Goal: Task Accomplishment & Management: Manage account settings

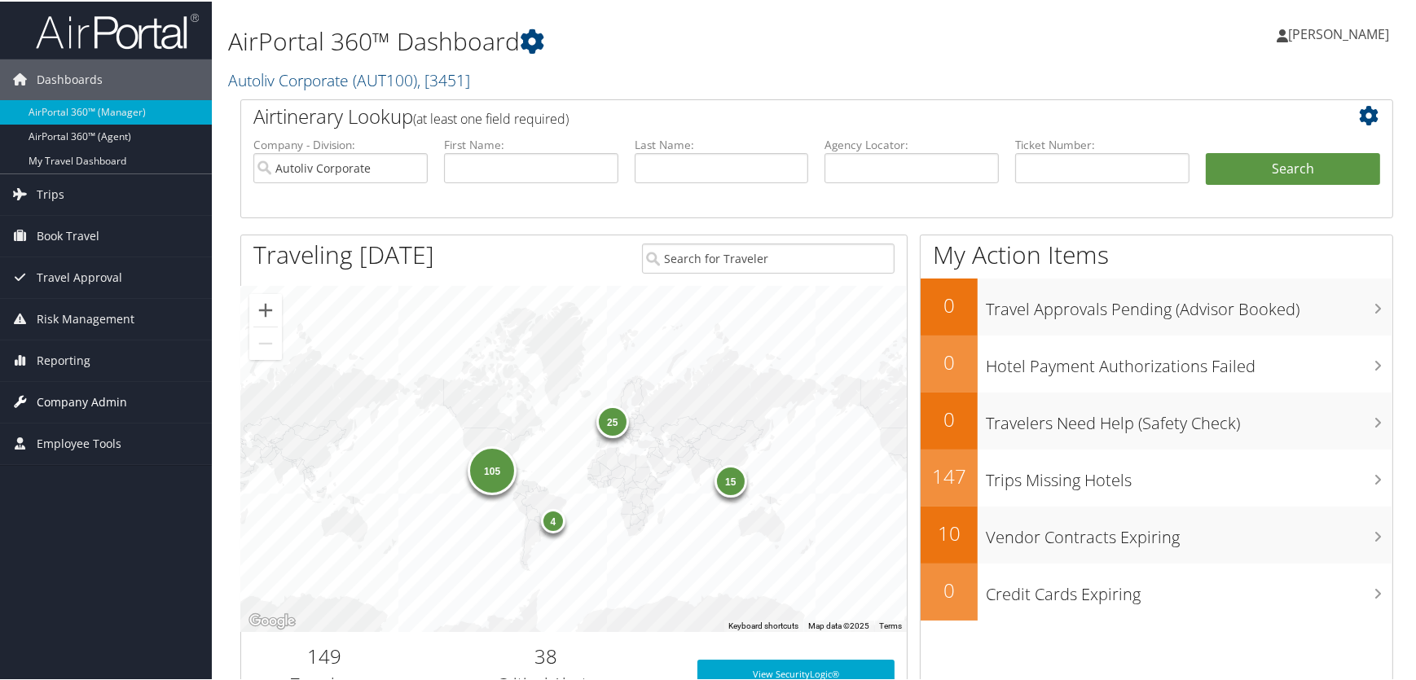
click at [59, 401] on span "Company Admin" at bounding box center [82, 400] width 90 height 41
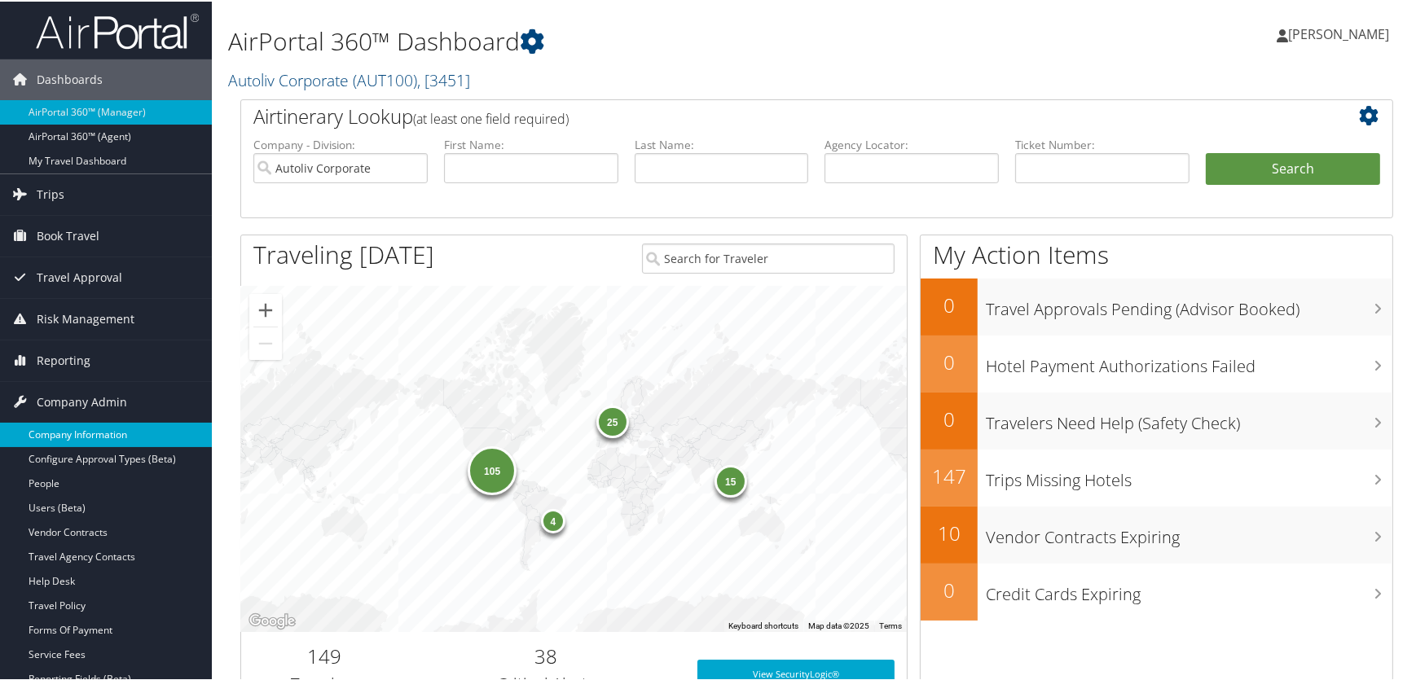
click at [59, 432] on link "Company Information" at bounding box center [106, 433] width 212 height 24
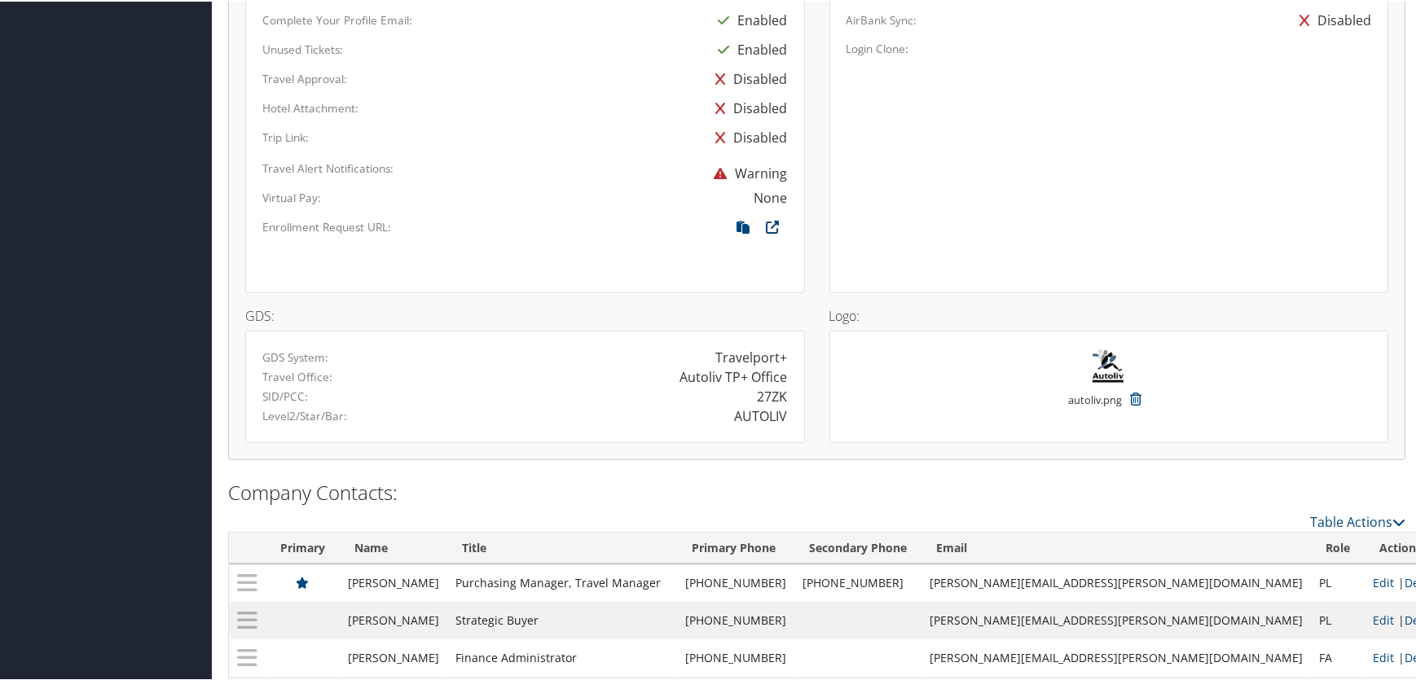
scroll to position [1110, 0]
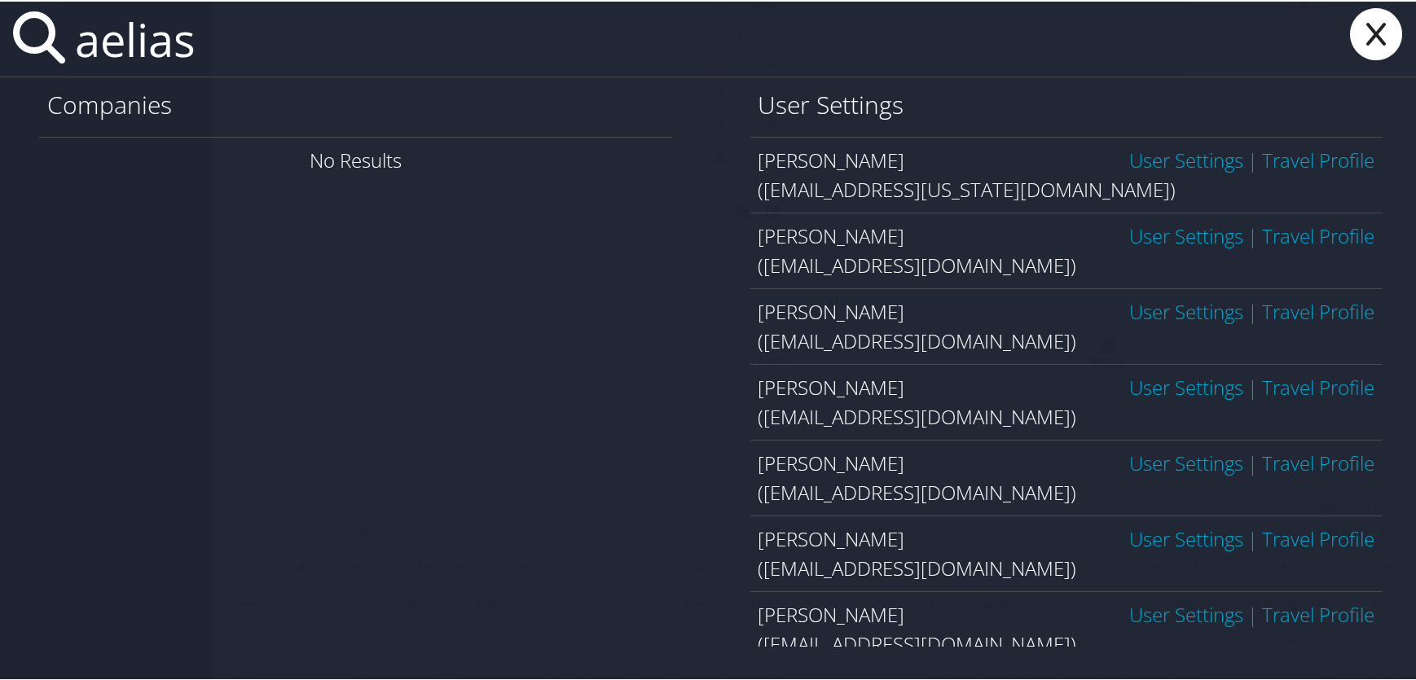
type input "aelias"
click at [1146, 236] on link "User Settings" at bounding box center [1186, 234] width 114 height 27
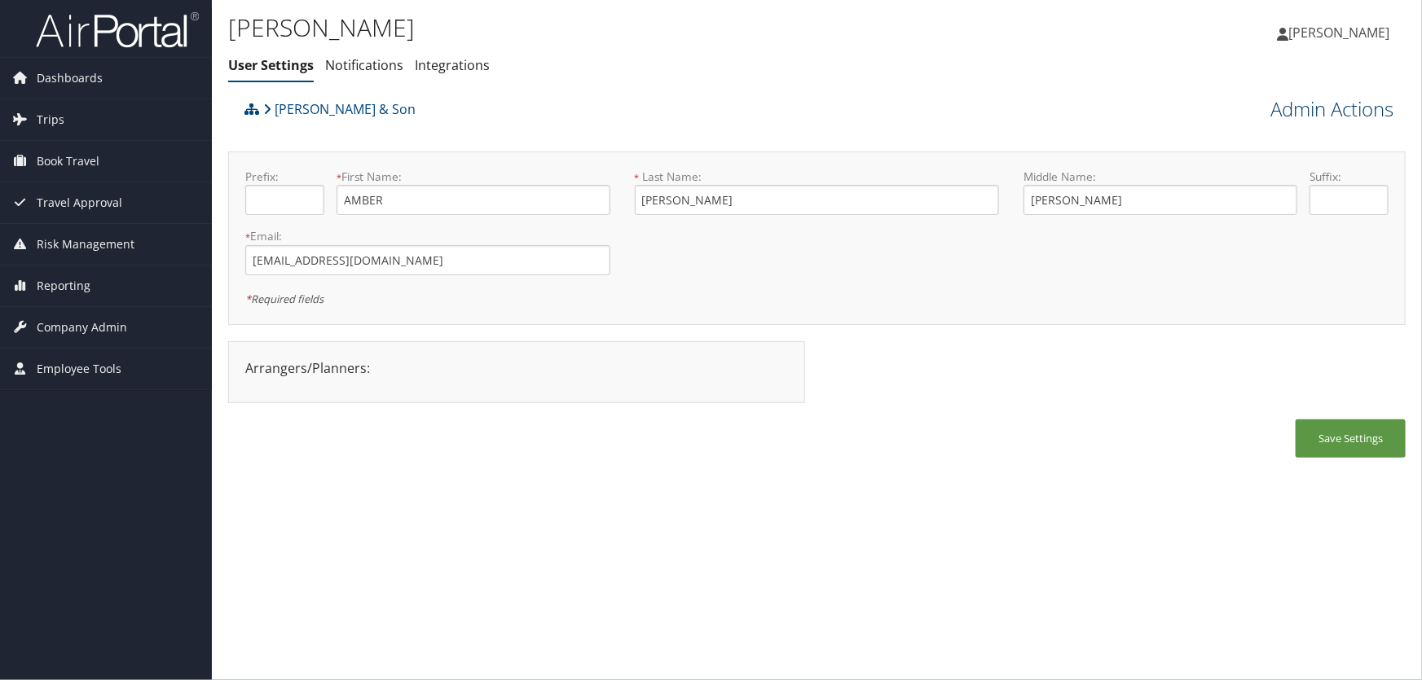
click at [1310, 112] on link "Admin Actions" at bounding box center [1331, 109] width 123 height 28
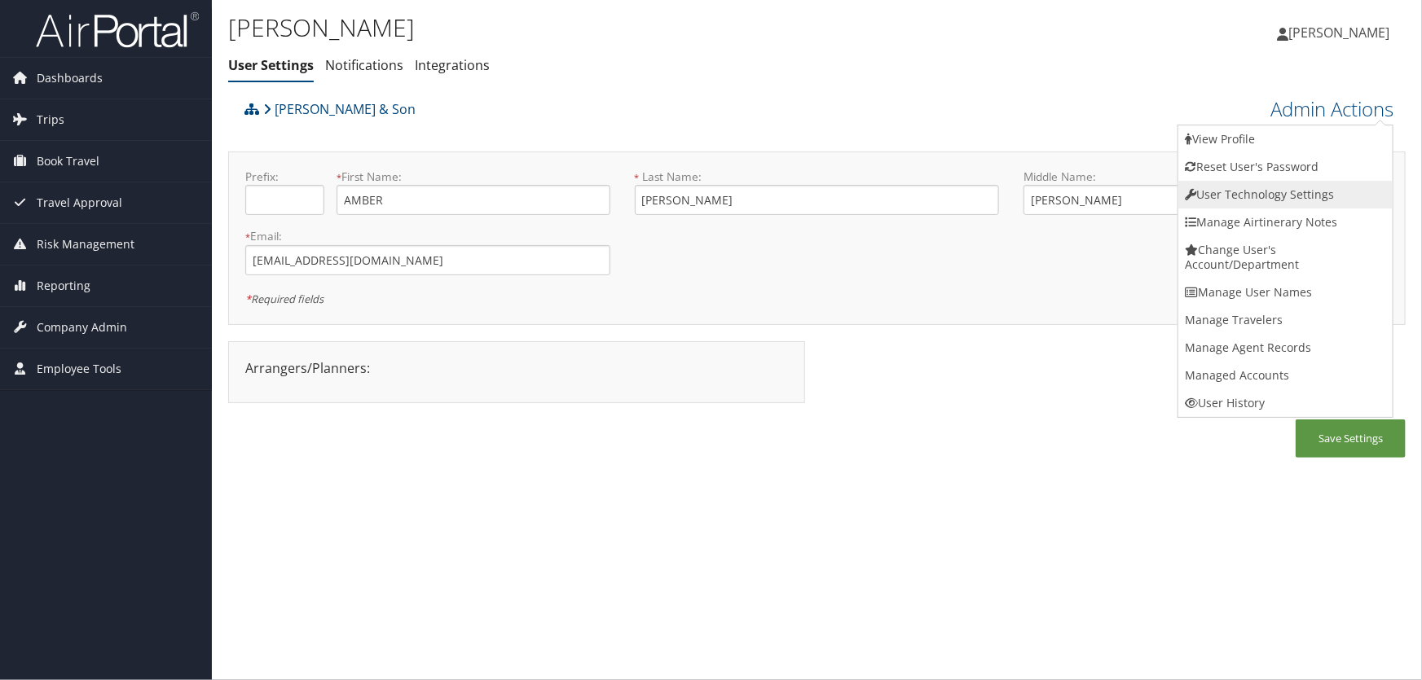
click at [1254, 192] on link "User Technology Settings" at bounding box center [1285, 195] width 214 height 28
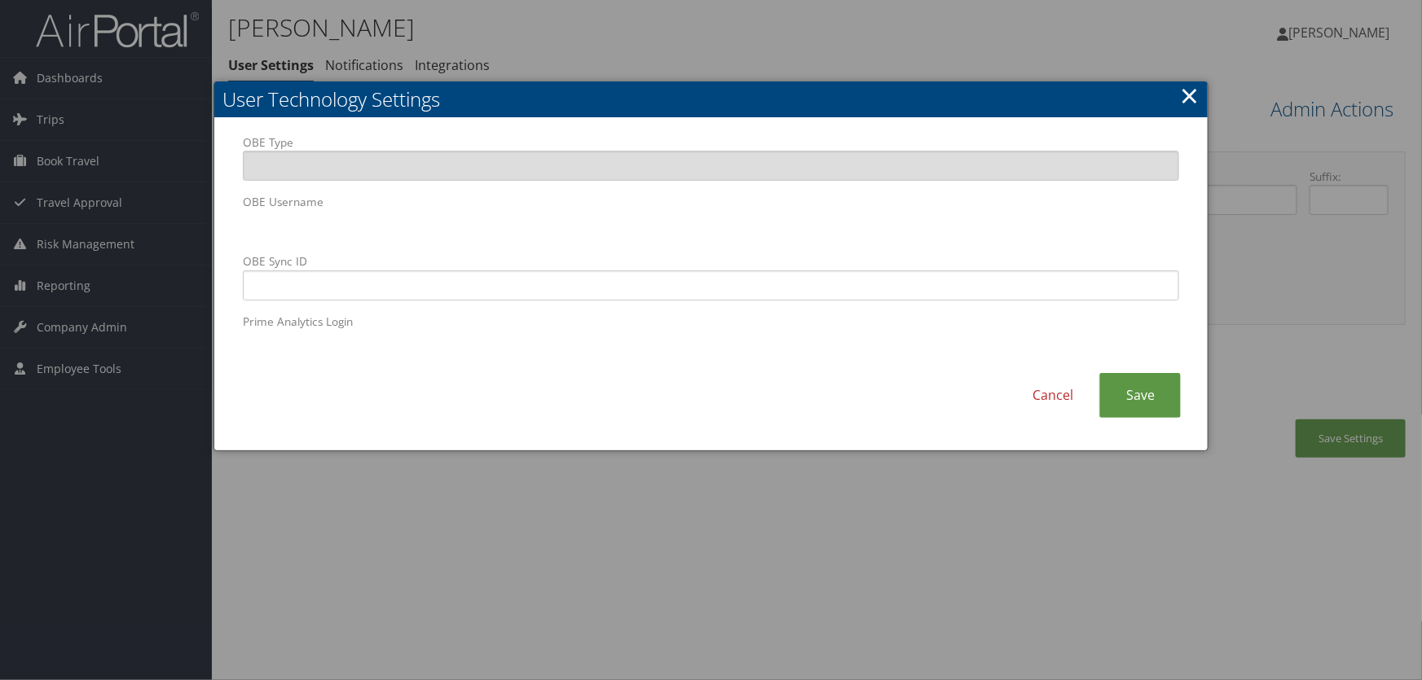
click at [155, 221] on body "Menu Dashboards ► AirPortal 360™ (Manager) AirPortal 360™ (Agent) My Travel Das…" at bounding box center [711, 340] width 1422 height 680
click at [533, 290] on input "OBE Sync ID" at bounding box center [711, 285] width 937 height 30
paste input "AELIAS@CHG.COM"
type input "AELIAS@CHG.COM"
click at [1135, 403] on link "Save" at bounding box center [1139, 395] width 81 height 45
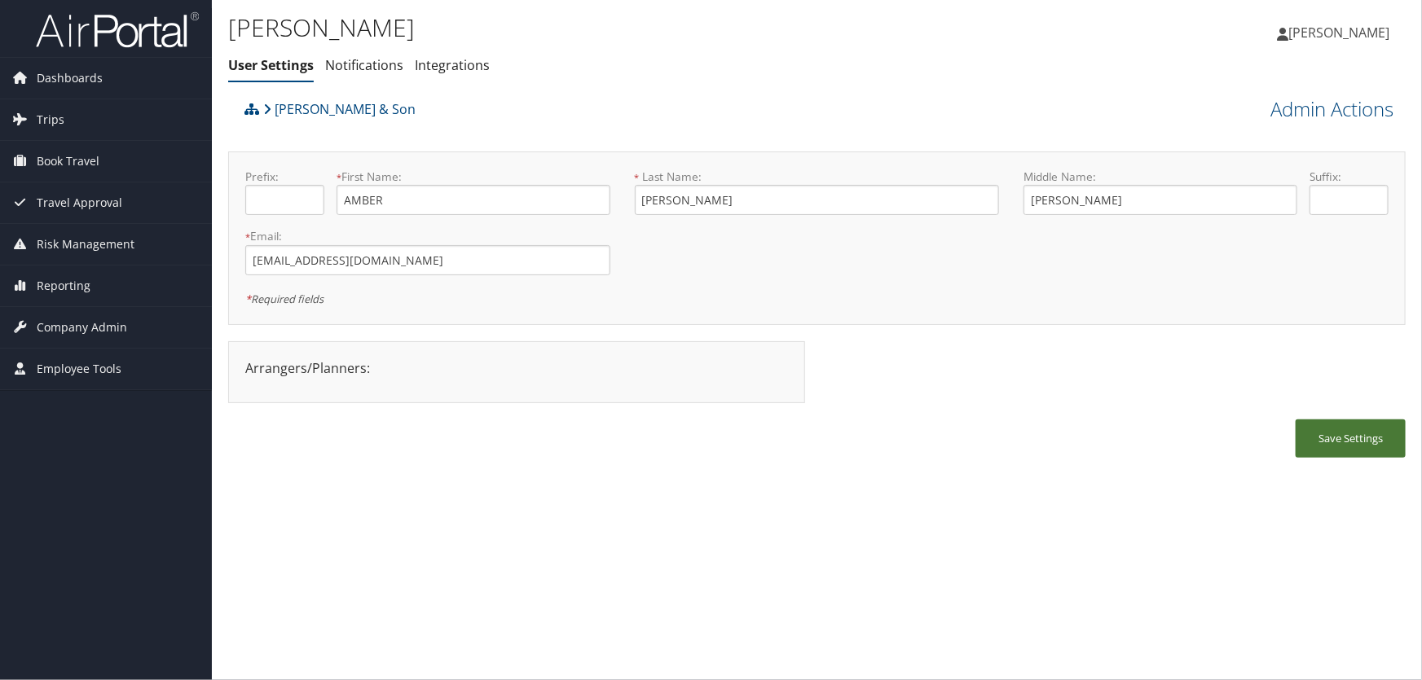
click at [1347, 439] on button "Save Settings" at bounding box center [1350, 439] width 110 height 38
click at [1299, 116] on link "Admin Actions" at bounding box center [1331, 109] width 123 height 28
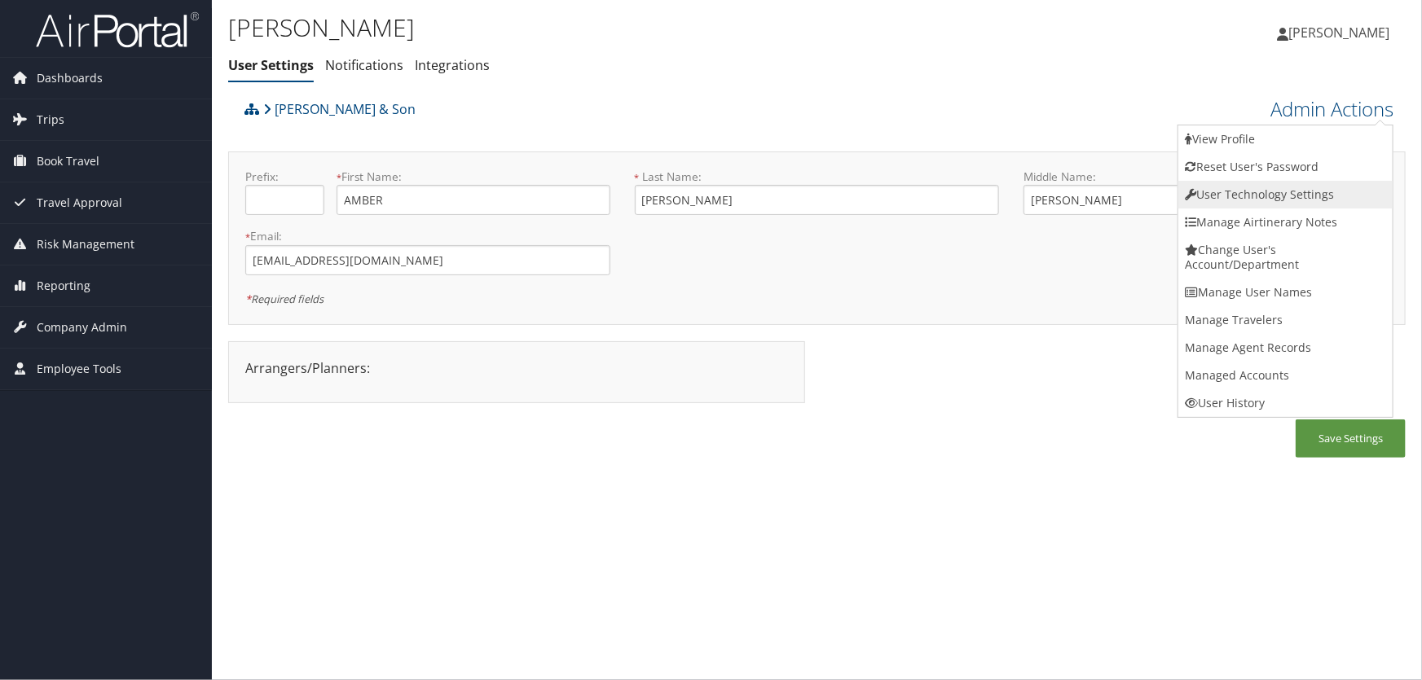
click at [1241, 192] on link "User Technology Settings" at bounding box center [1285, 195] width 214 height 28
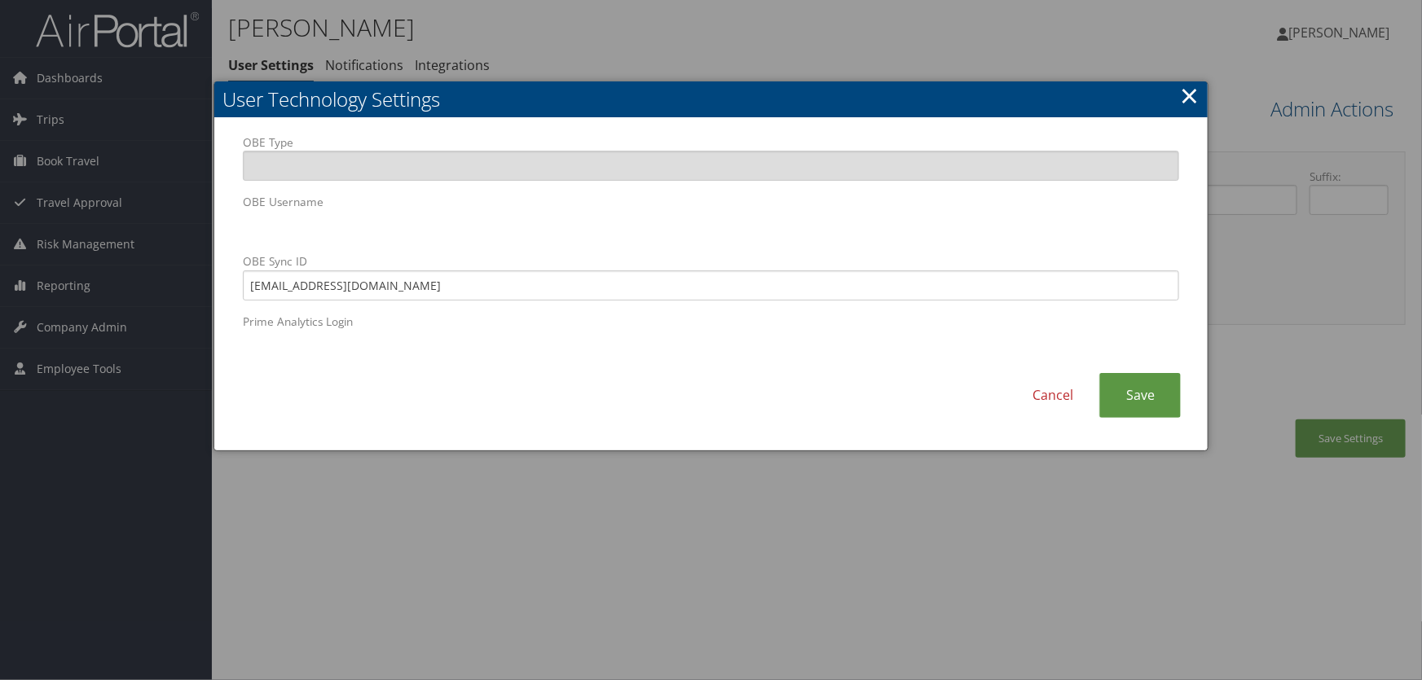
click at [741, 555] on div at bounding box center [711, 340] width 1422 height 680
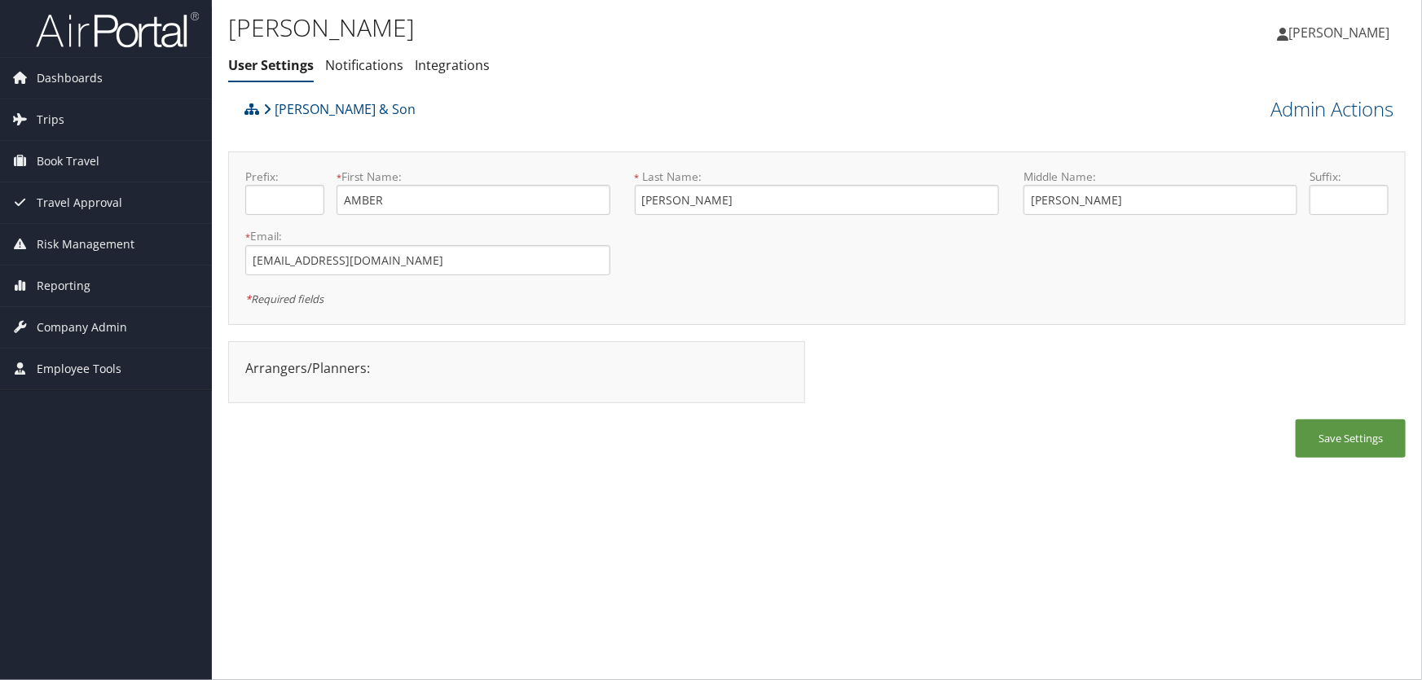
click at [639, 81] on div "AMBER ELIAS User Settings Notifications Integrations User Settings Notification…" at bounding box center [620, 50] width 785 height 85
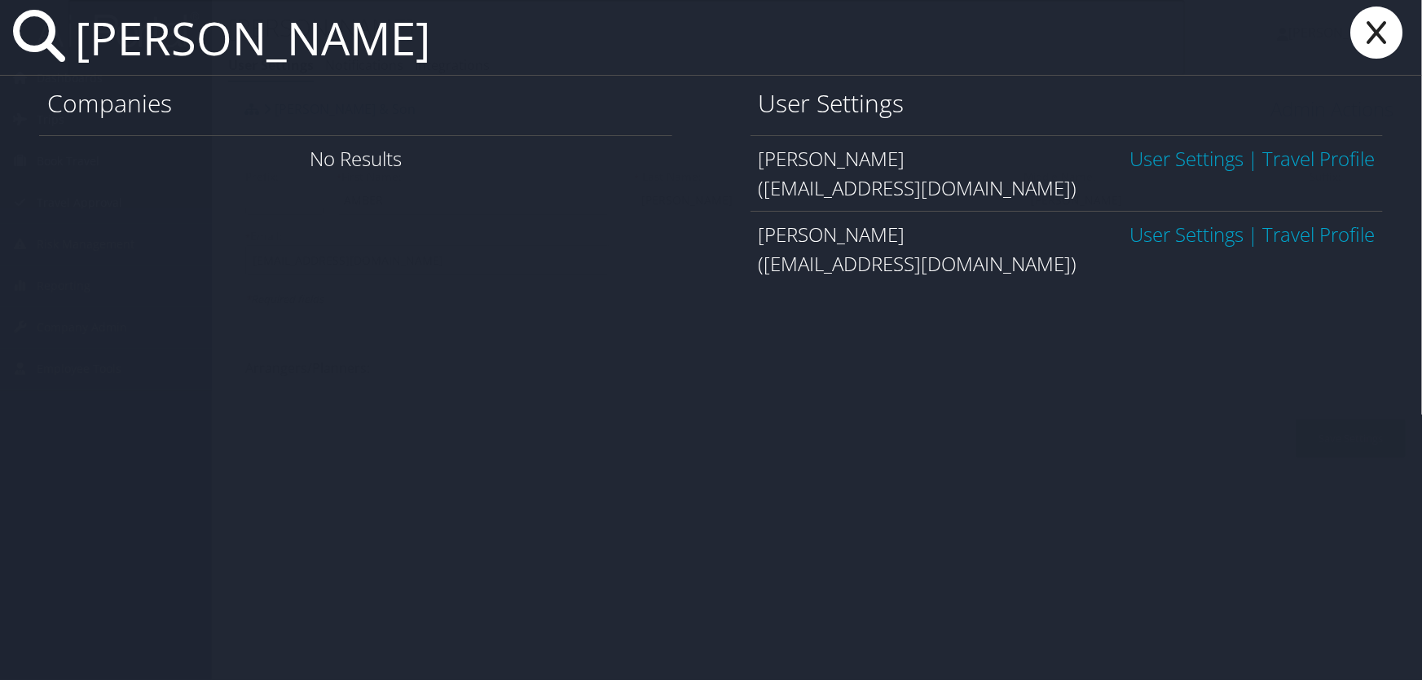
type input "amber elias"
click at [1180, 159] on link "User Settings" at bounding box center [1186, 158] width 114 height 27
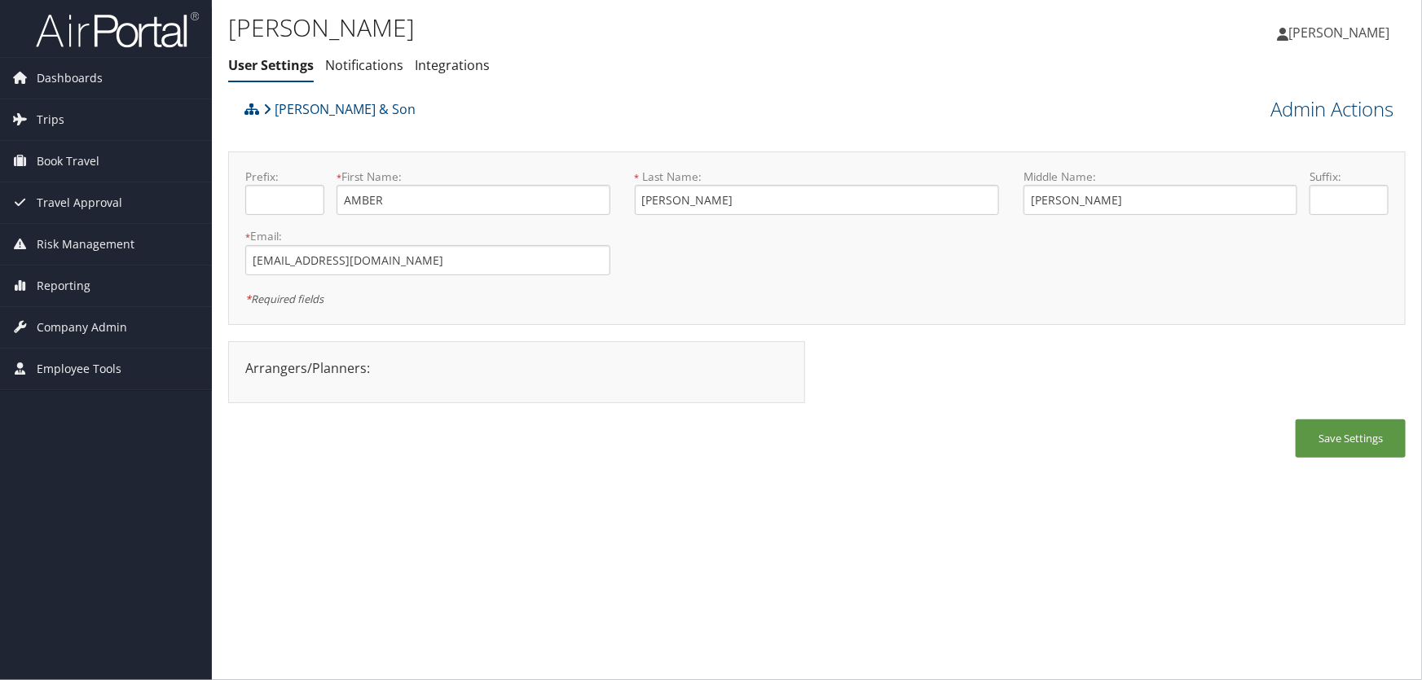
click at [1295, 107] on link "Admin Actions" at bounding box center [1331, 109] width 123 height 28
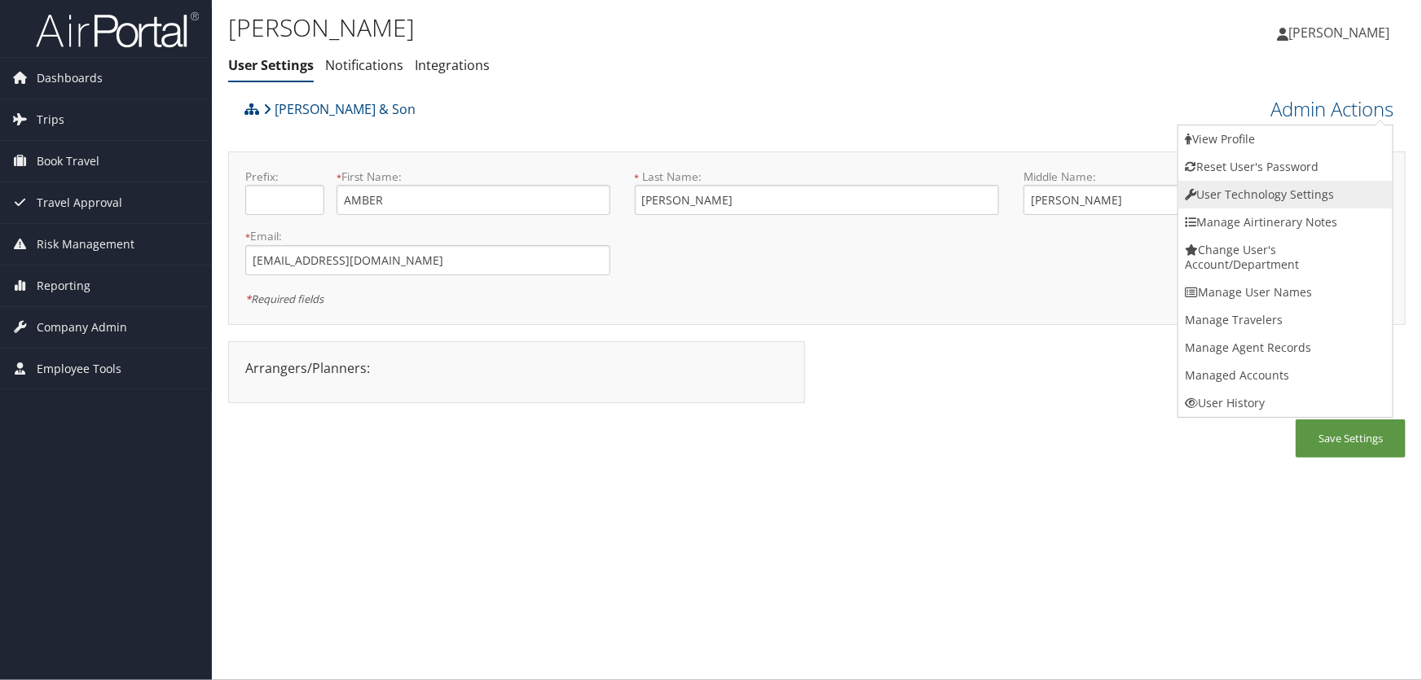
click at [1236, 194] on link "User Technology Settings" at bounding box center [1285, 195] width 214 height 28
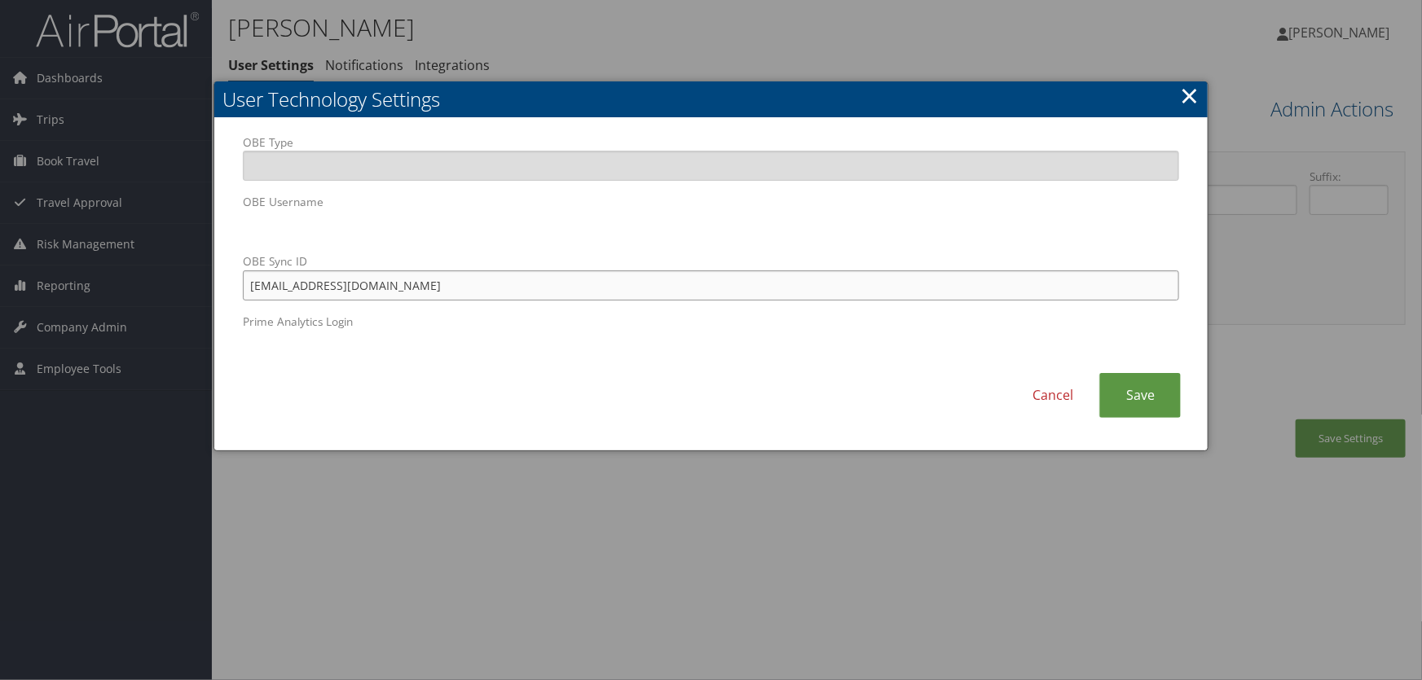
drag, startPoint x: 379, startPoint y: 287, endPoint x: 187, endPoint y: 281, distance: 192.4
click at [188, 281] on body "Menu Dashboards ► AirPortal 360™ (Manager) AirPortal 360™ (Agent) My Travel Das…" at bounding box center [711, 340] width 1422 height 680
click at [171, 228] on body "Menu Dashboards ► AirPortal 360™ (Manager) AirPortal 360™ (Agent) My Travel Das…" at bounding box center [711, 340] width 1422 height 680
click at [511, 287] on input "OBE Sync ID" at bounding box center [711, 285] width 937 height 30
click at [137, 221] on body "Menu Dashboards ► AirPortal 360™ (Manager) AirPortal 360™ (Agent) My Travel Das…" at bounding box center [711, 340] width 1422 height 680
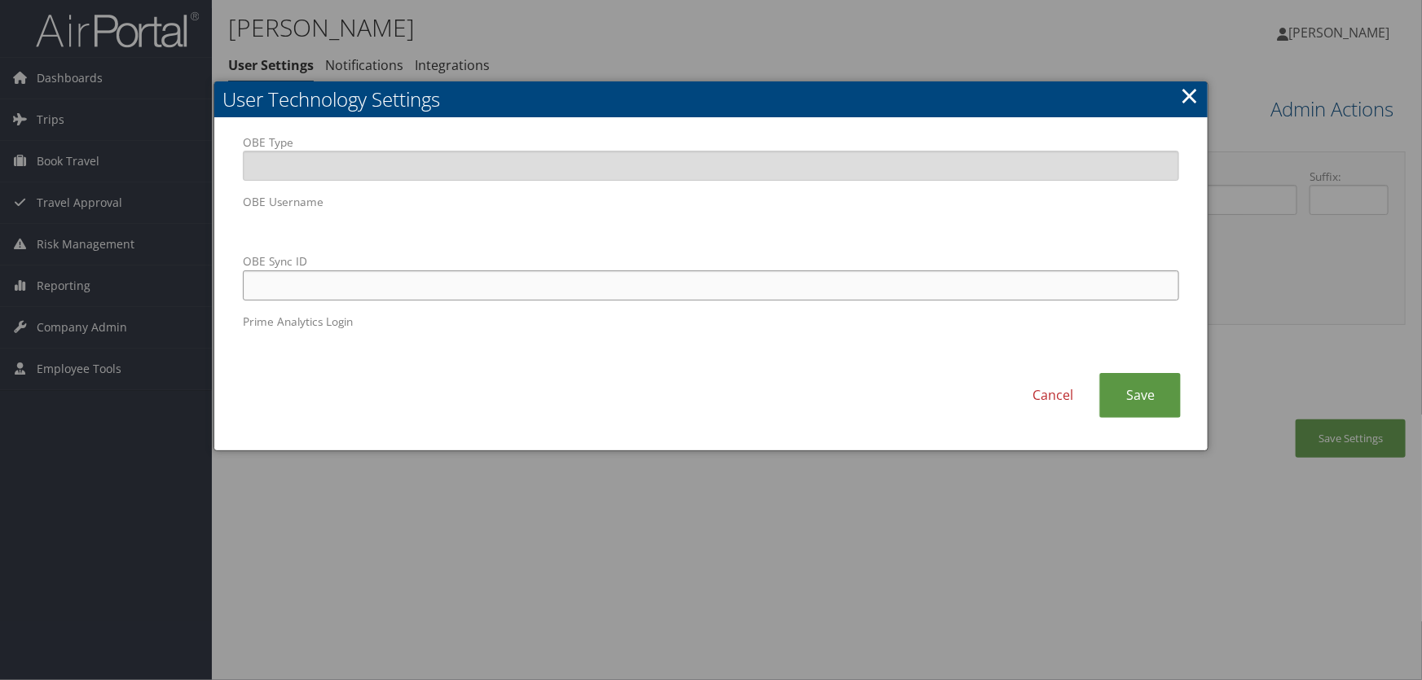
click at [500, 291] on input "OBE Sync ID" at bounding box center [711, 285] width 937 height 30
paste input "[EMAIL_ADDRESS][DOMAIN_NAME]"
type input "[EMAIL_ADDRESS][DOMAIN_NAME]"
click at [1142, 396] on link "Save" at bounding box center [1139, 395] width 81 height 45
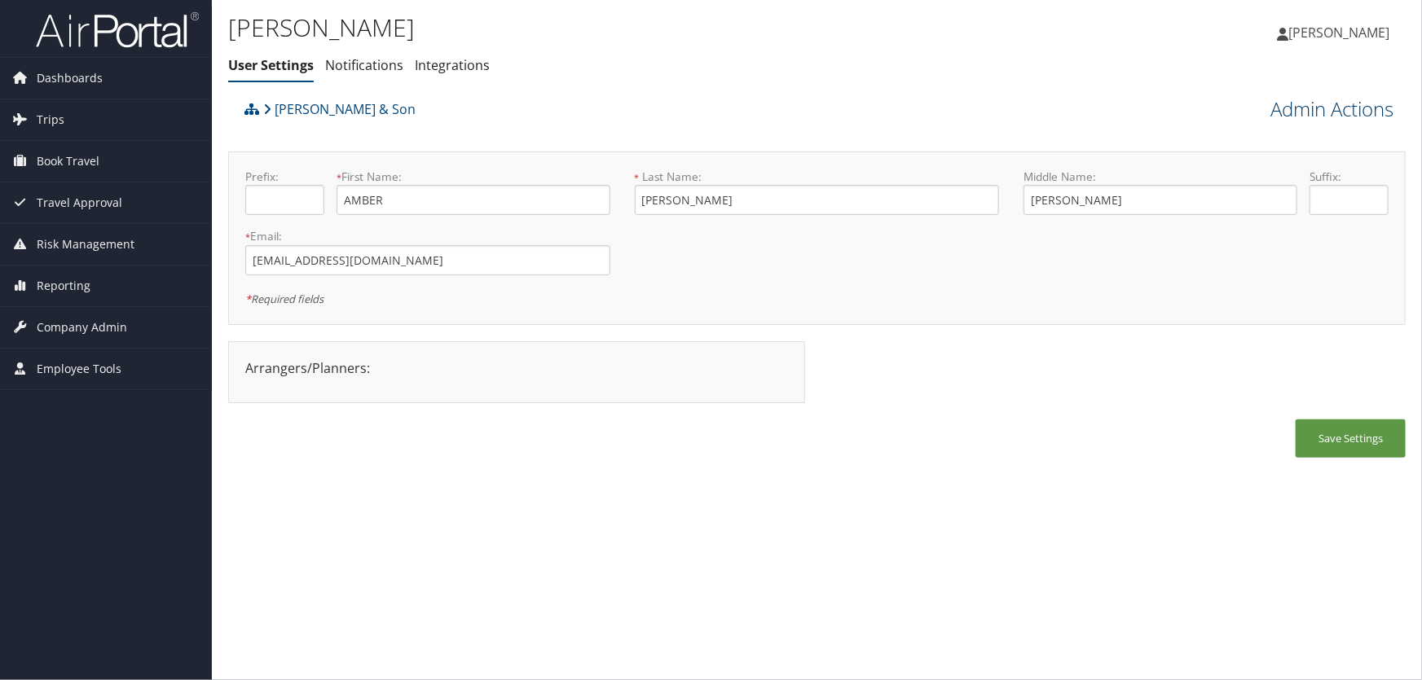
click at [1278, 119] on link "Admin Actions" at bounding box center [1331, 109] width 123 height 28
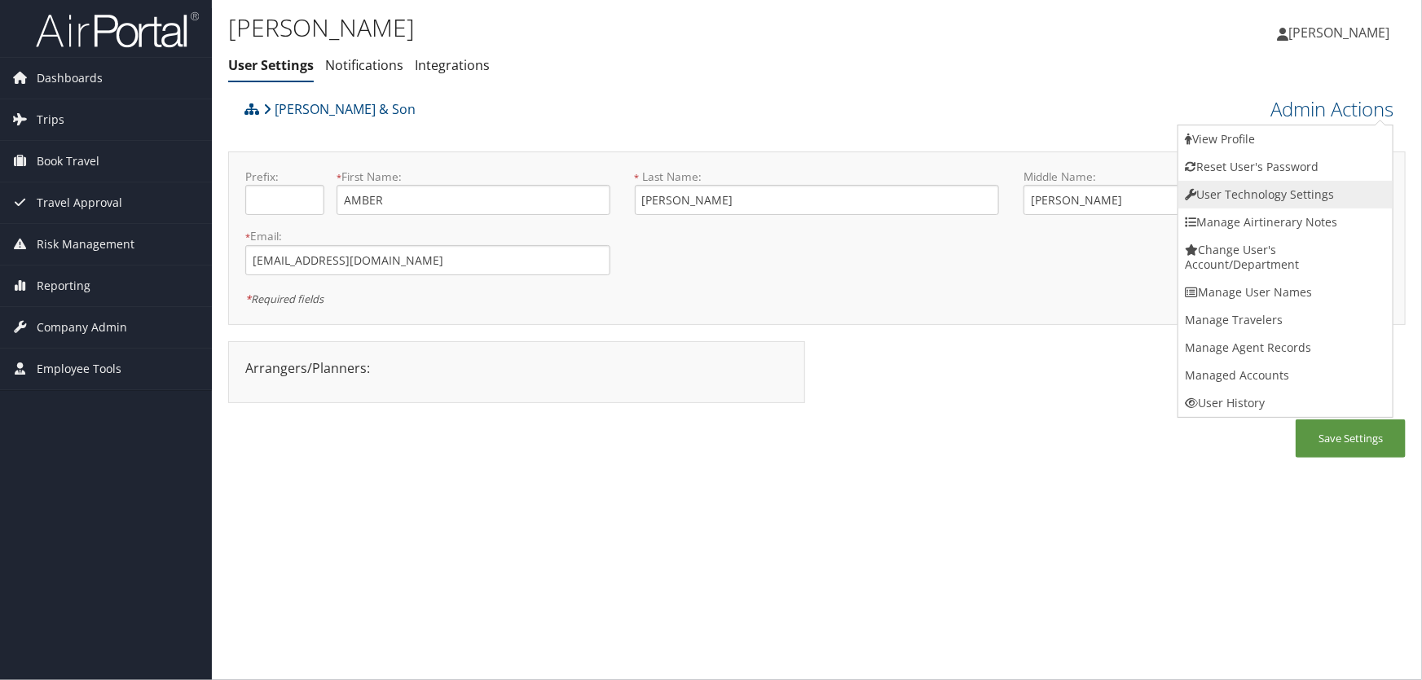
click at [1252, 192] on link "User Technology Settings" at bounding box center [1285, 195] width 214 height 28
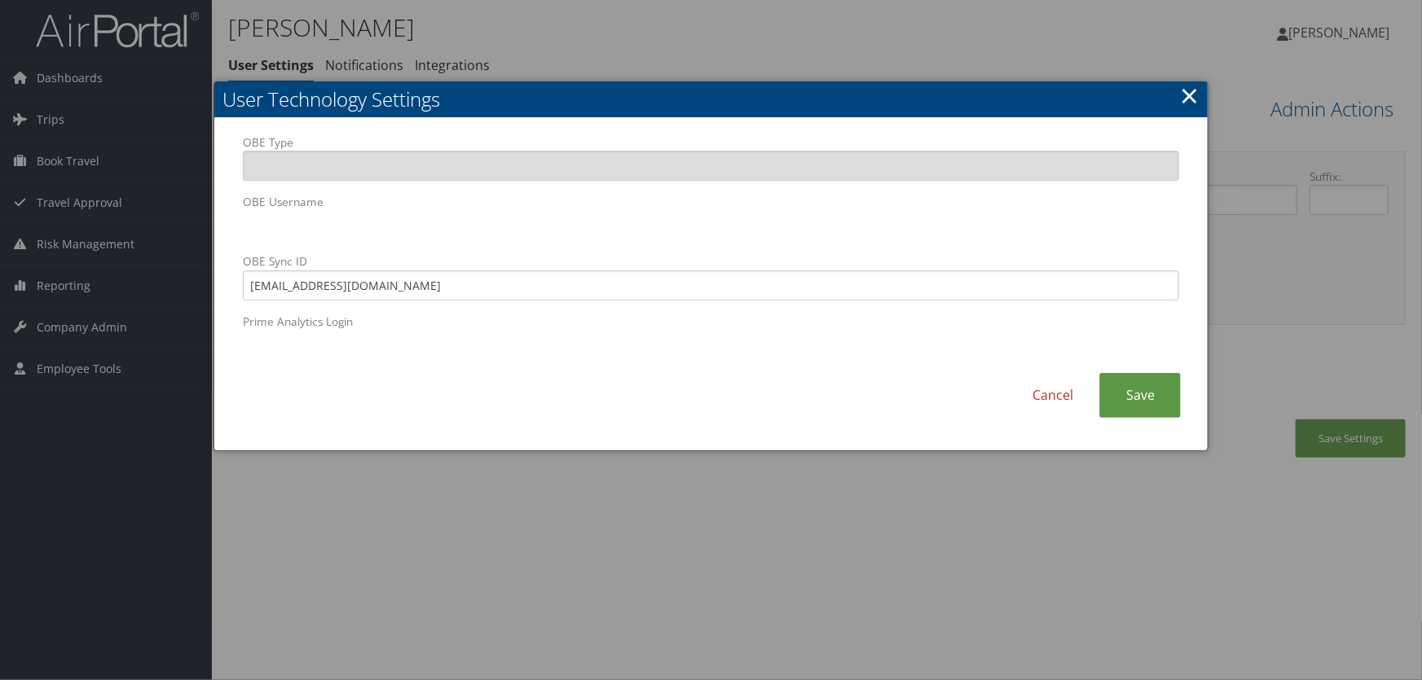
click at [1192, 98] on link "×" at bounding box center [1189, 95] width 19 height 33
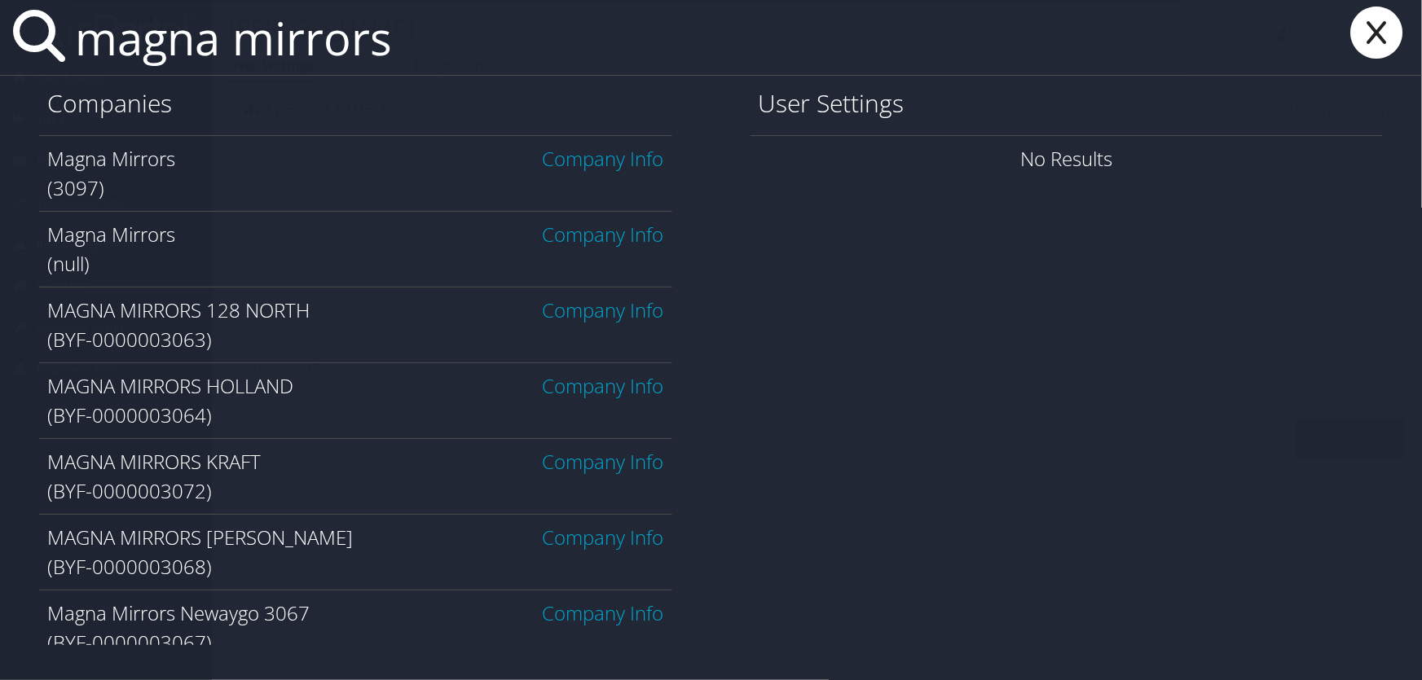
type input "magna mirrors"
click at [565, 156] on link "Company Info" at bounding box center [603, 158] width 121 height 27
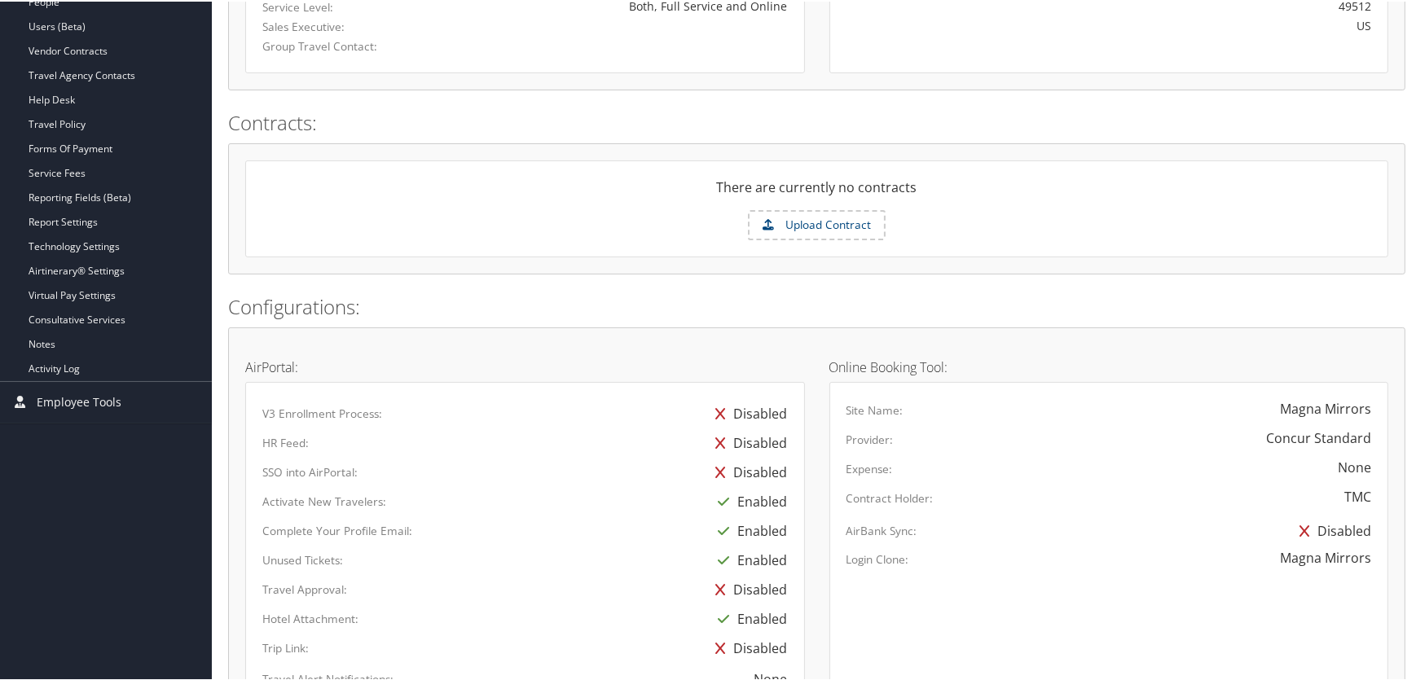
scroll to position [444, 0]
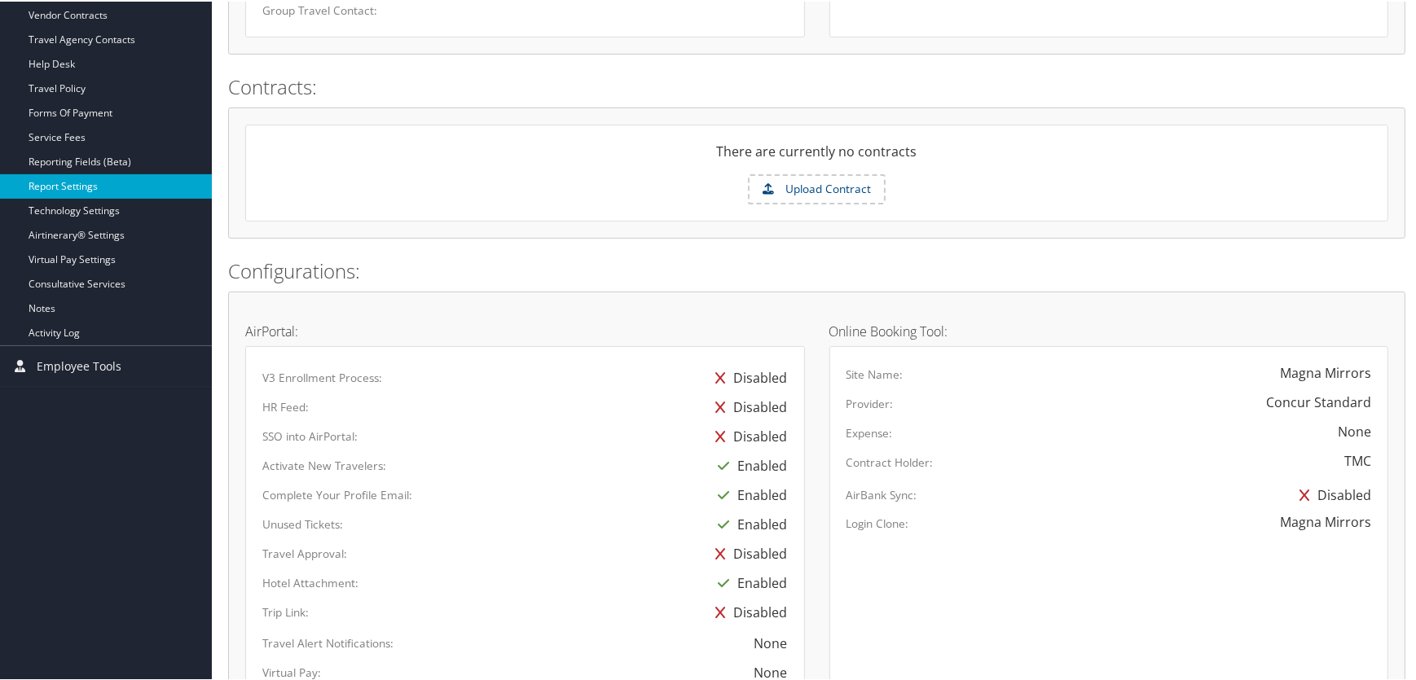
click at [64, 182] on link "Report Settings" at bounding box center [106, 185] width 212 height 24
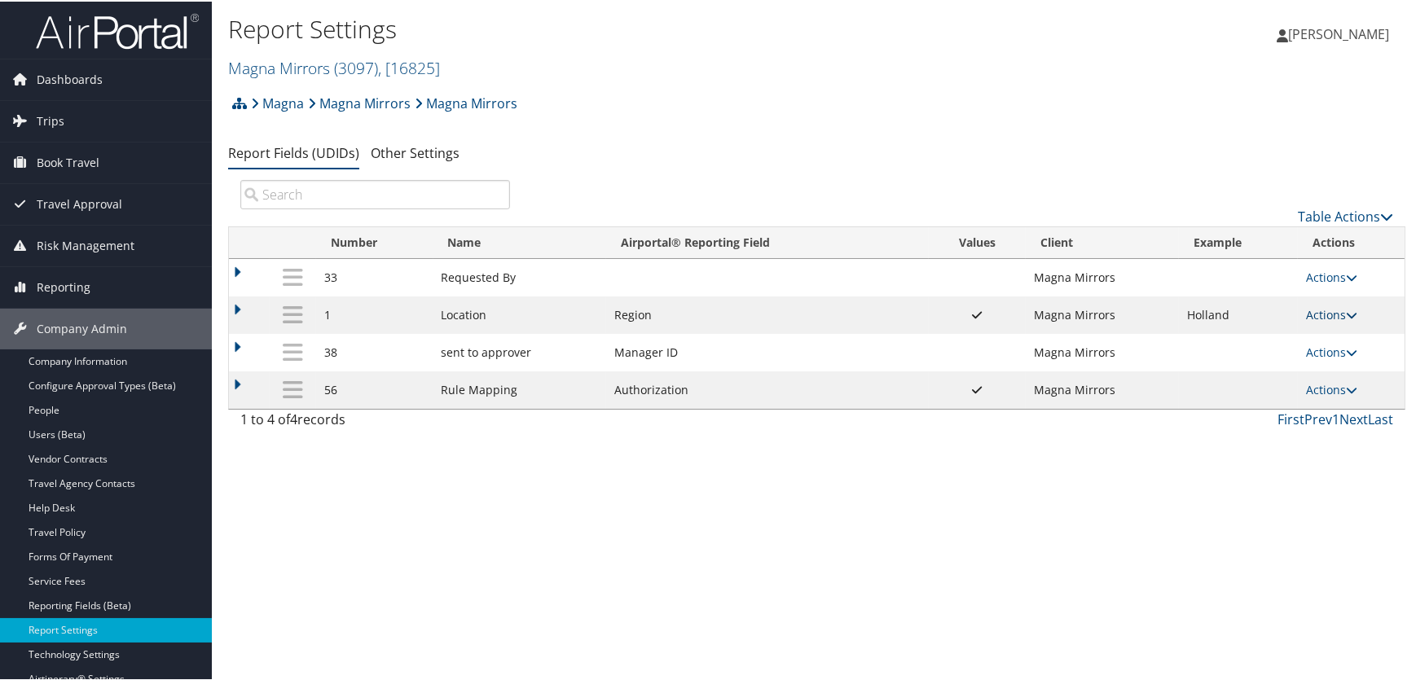
click at [1328, 311] on link "Actions" at bounding box center [1331, 313] width 51 height 15
click at [1222, 389] on link "Edit" at bounding box center [1264, 394] width 176 height 28
select select "7"
select select "4"
select select "both"
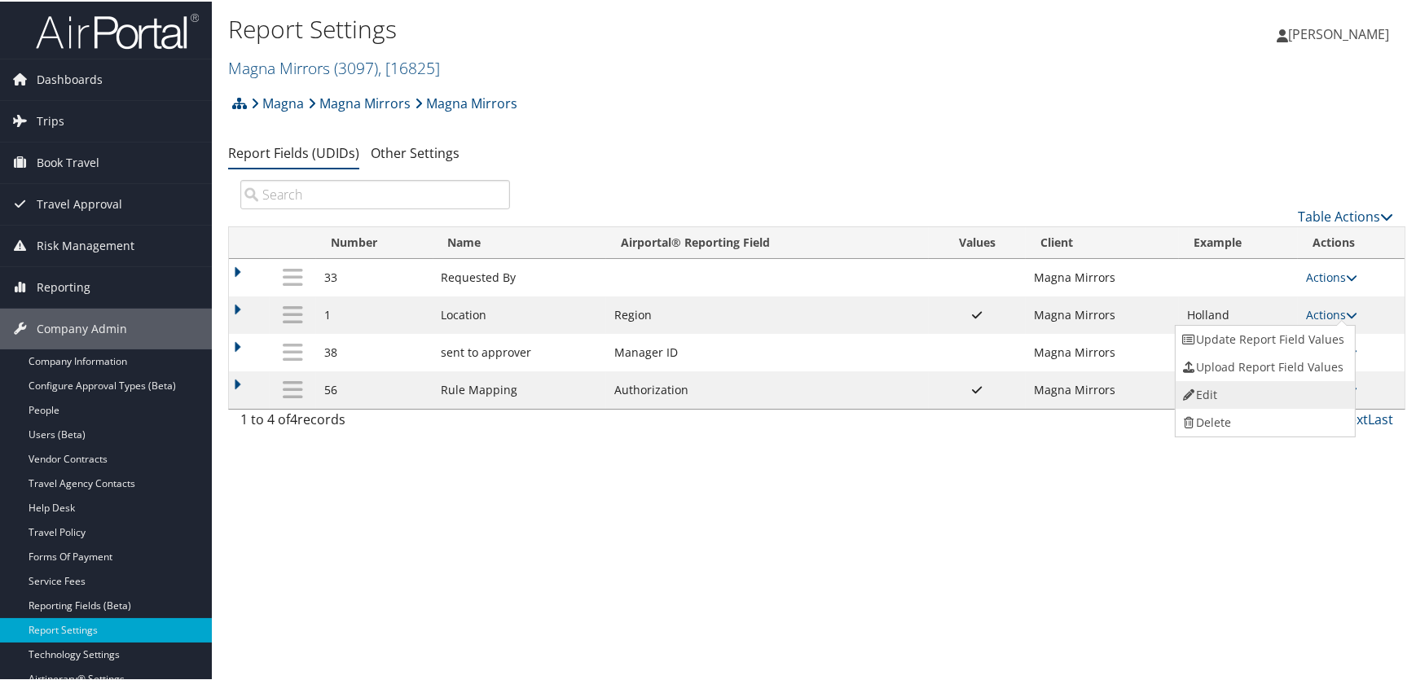
select select "profiled"
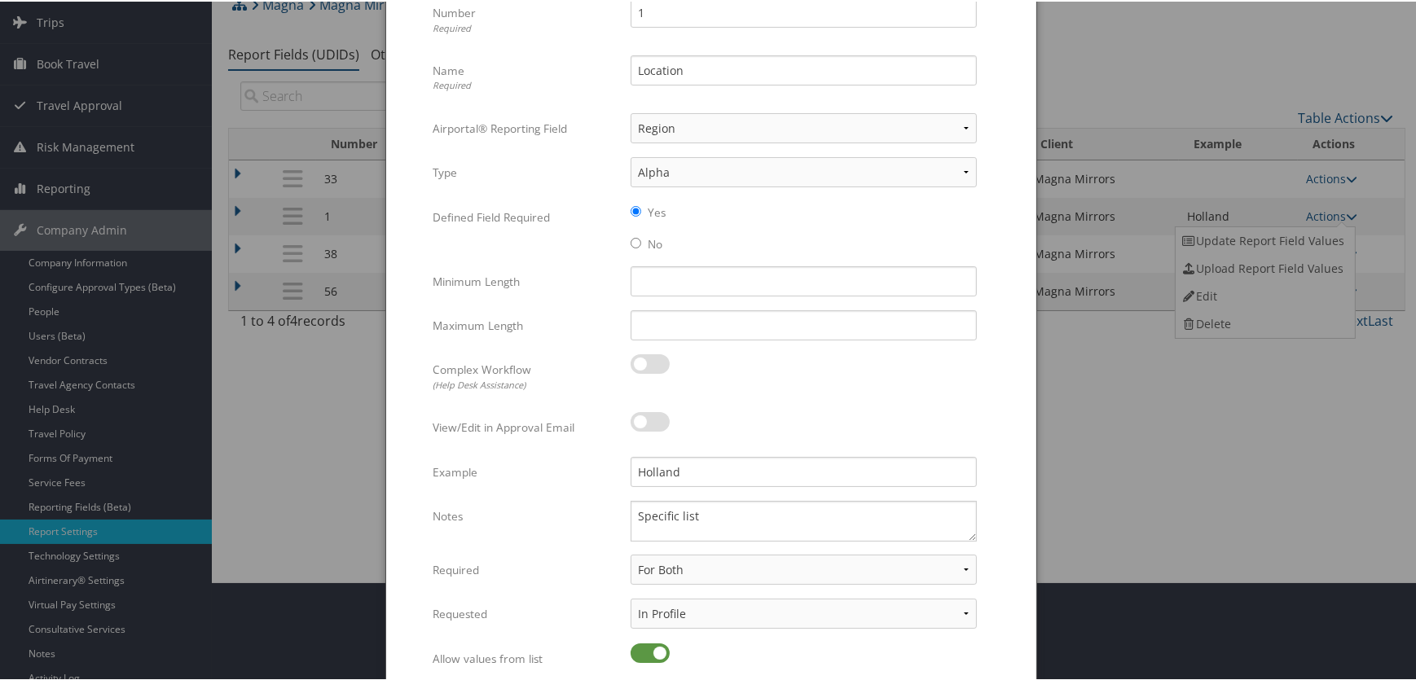
scroll to position [54, 0]
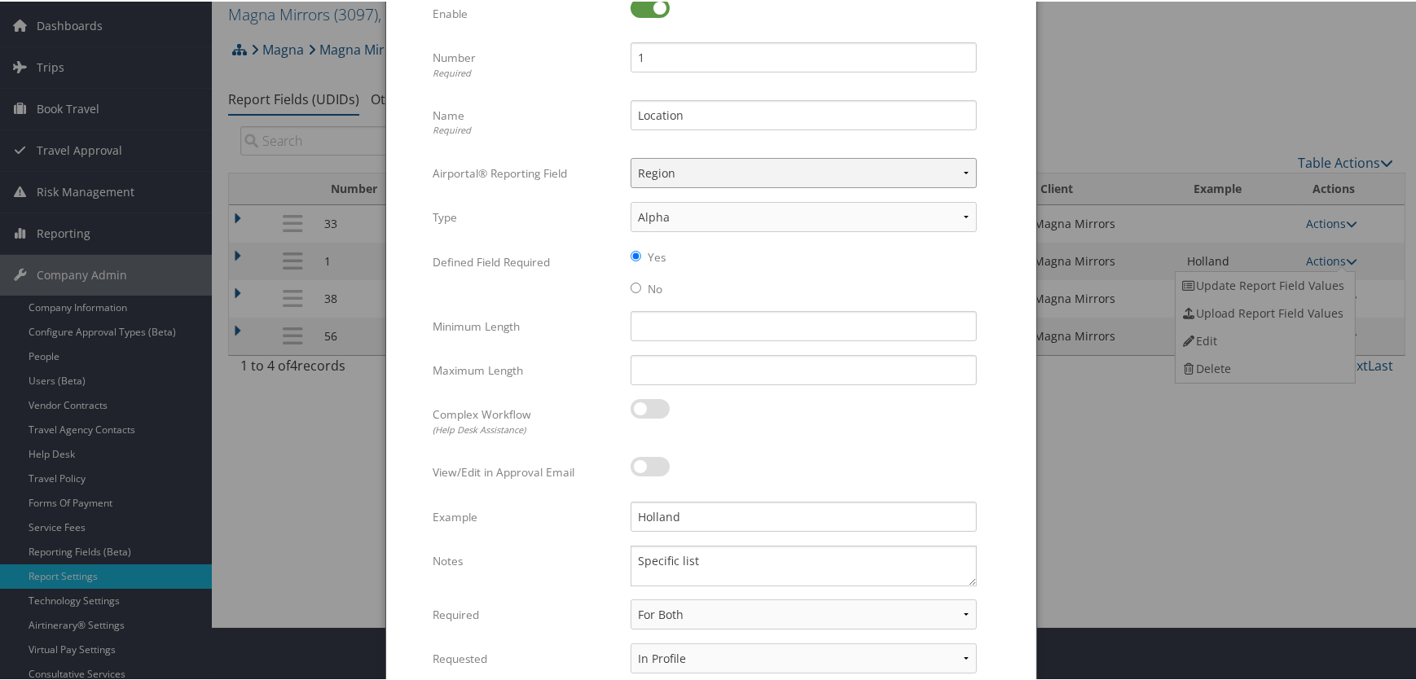
click at [965, 173] on select "Select Reporting Field... Authorization Billable Client Cost Center Department …" at bounding box center [804, 171] width 346 height 30
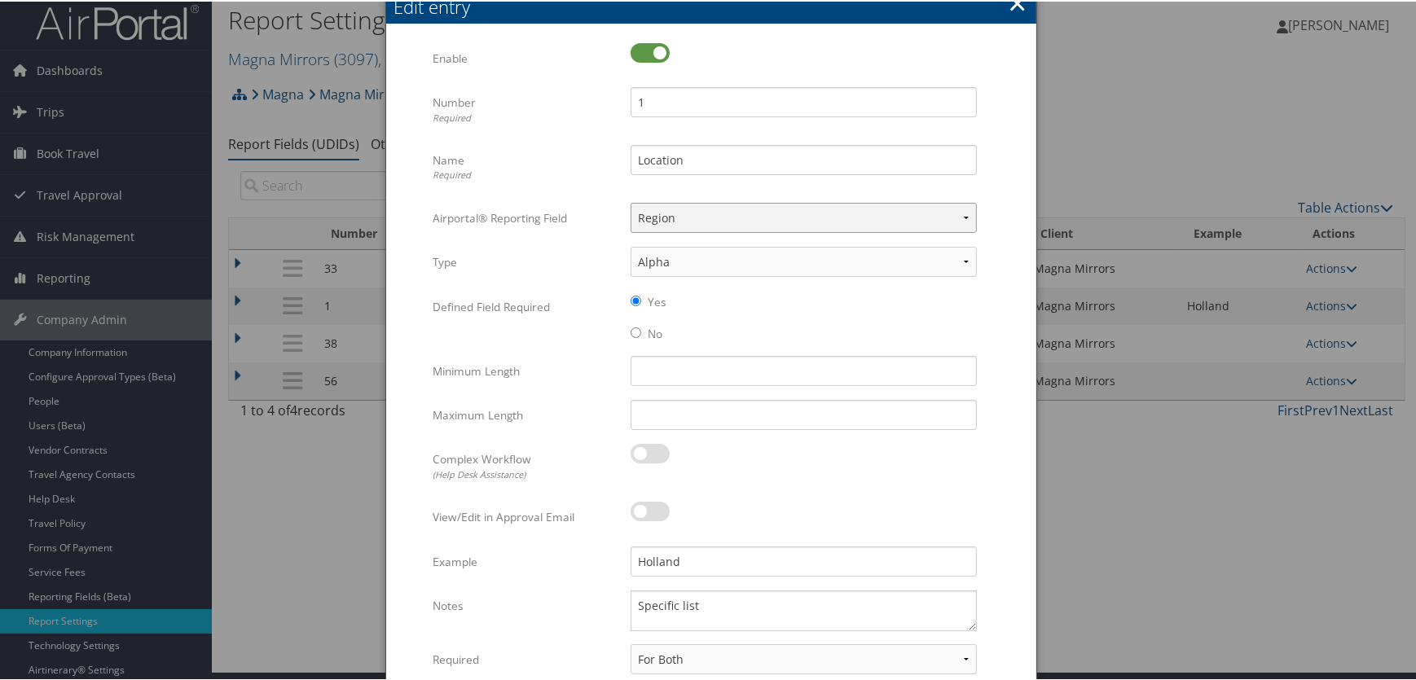
scroll to position [0, 0]
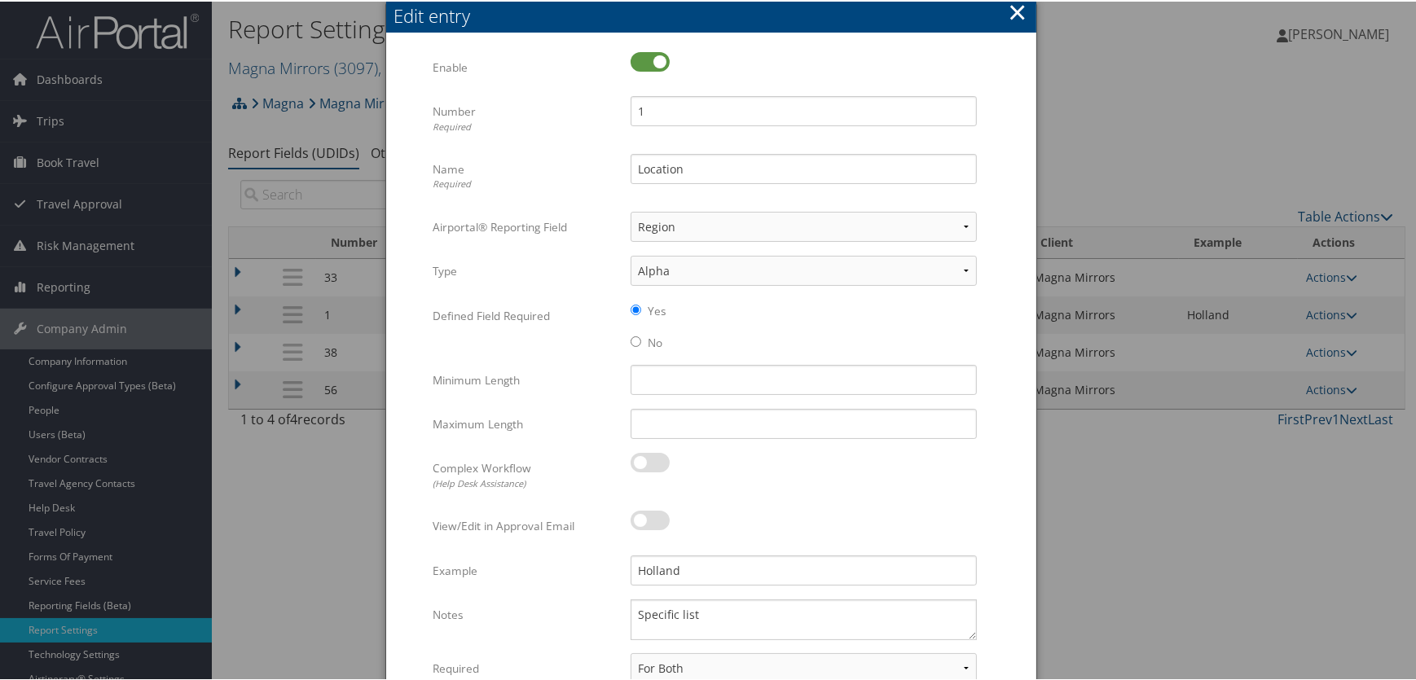
click at [1008, 10] on button "×" at bounding box center [1017, 10] width 19 height 33
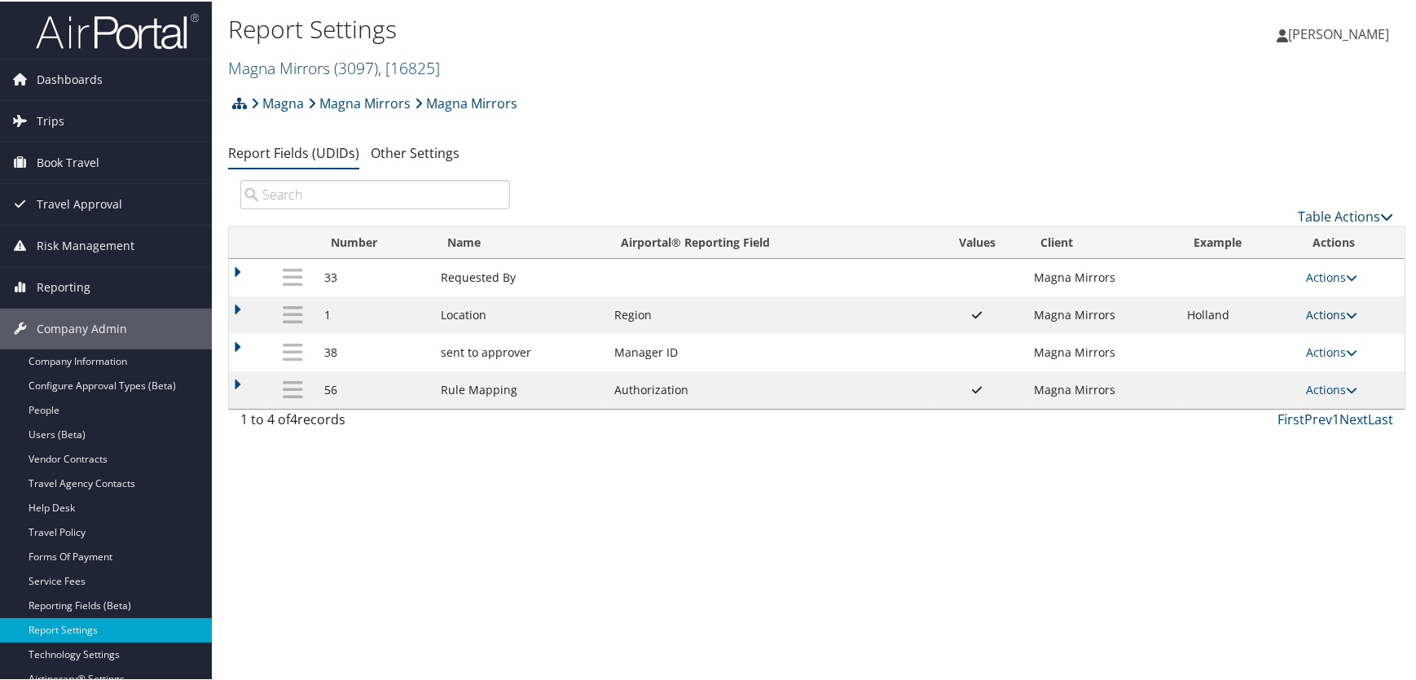
click at [1349, 312] on icon at bounding box center [1351, 313] width 11 height 11
click at [1312, 337] on link "Update Report Field Values" at bounding box center [1264, 338] width 176 height 28
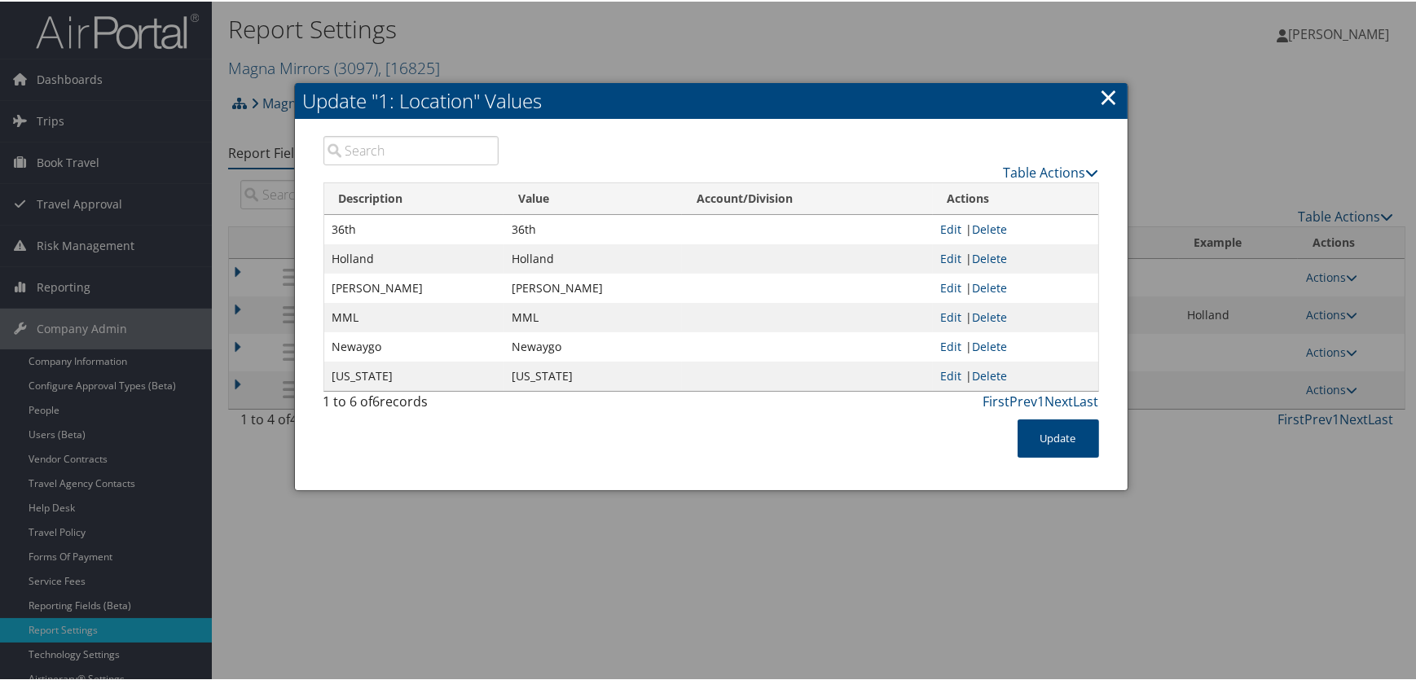
click at [1107, 91] on link "×" at bounding box center [1109, 95] width 19 height 33
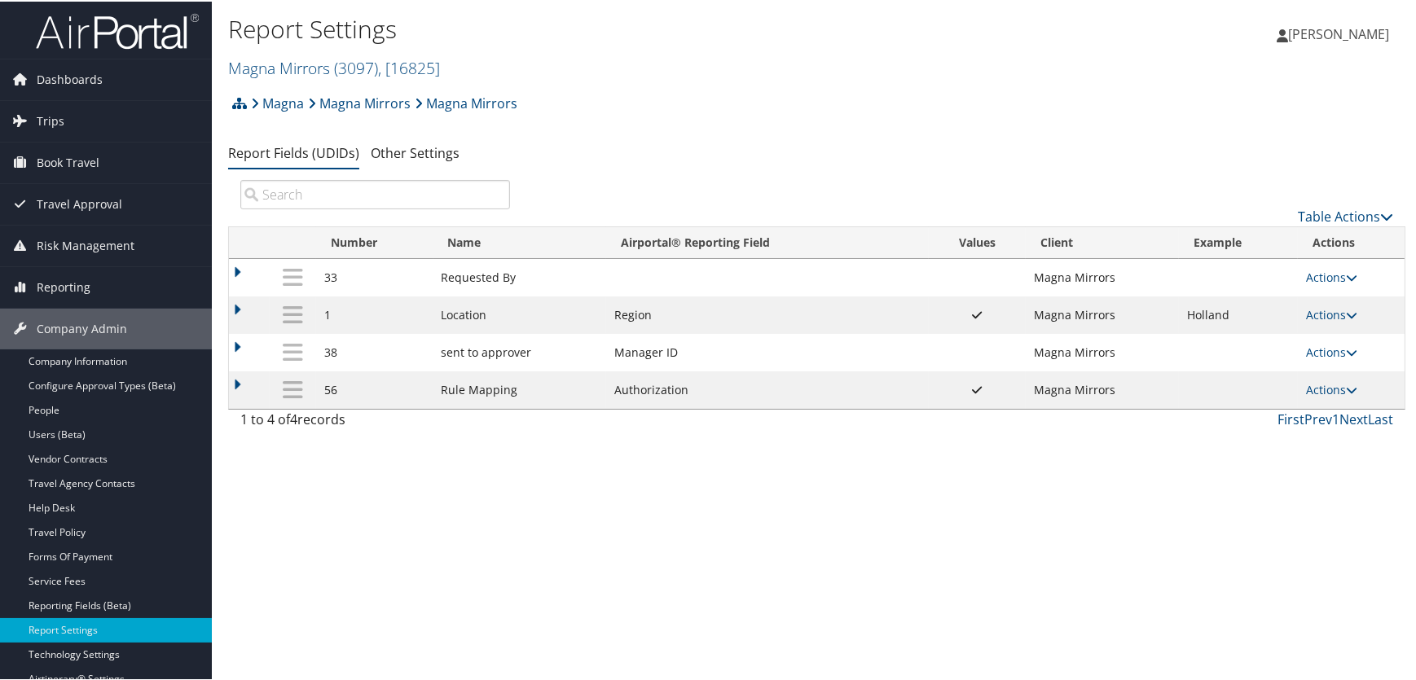
click at [659, 93] on div "Magna Magna Mirrors Magna Mirrors Account Structure Magna (MAGNA) ACTIVE Create…" at bounding box center [816, 108] width 1177 height 44
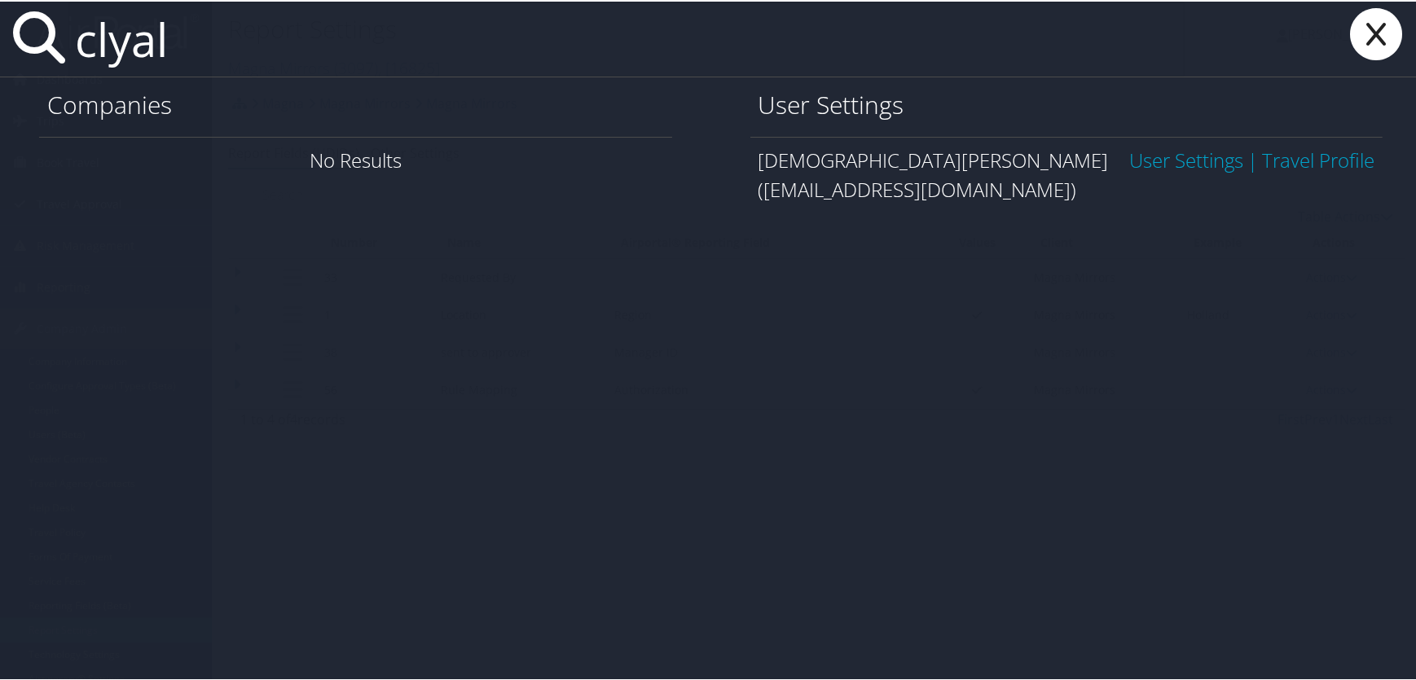
type input "clyal"
click at [1132, 156] on link "User Settings" at bounding box center [1186, 158] width 114 height 27
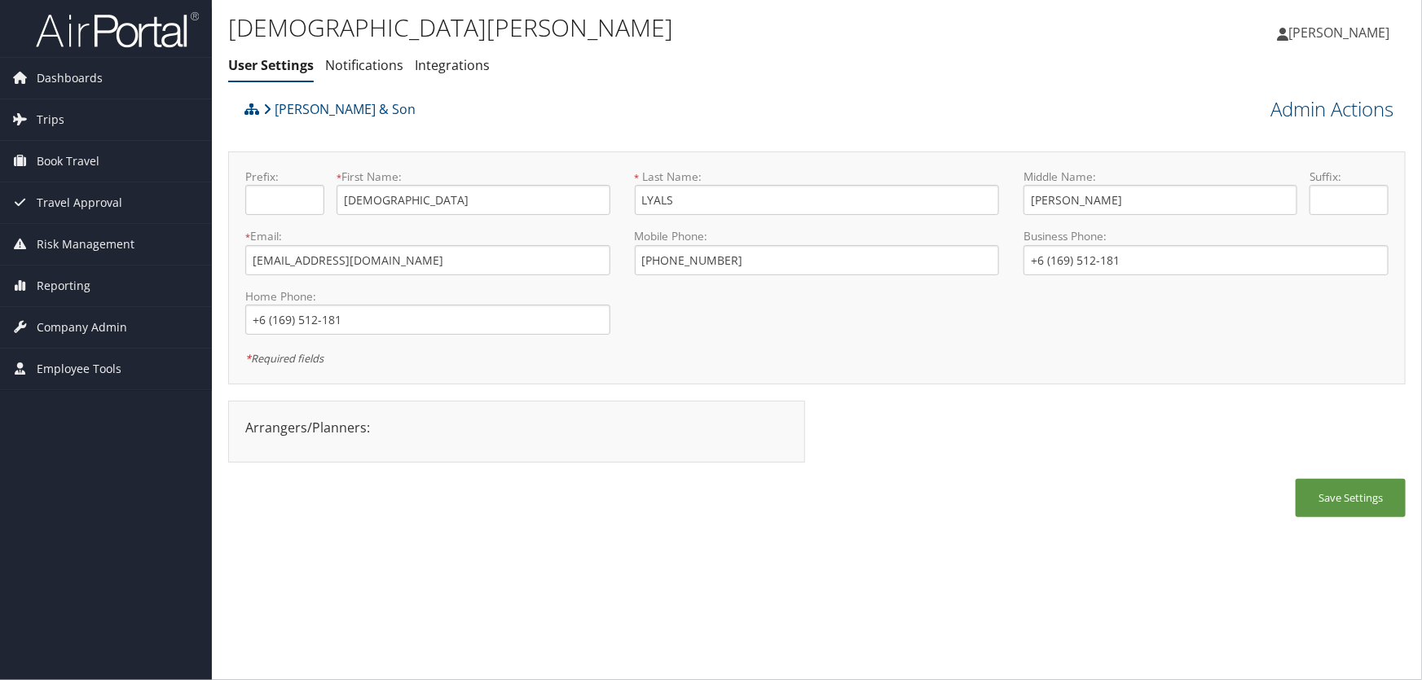
click at [1316, 110] on link "Admin Actions" at bounding box center [1331, 109] width 123 height 28
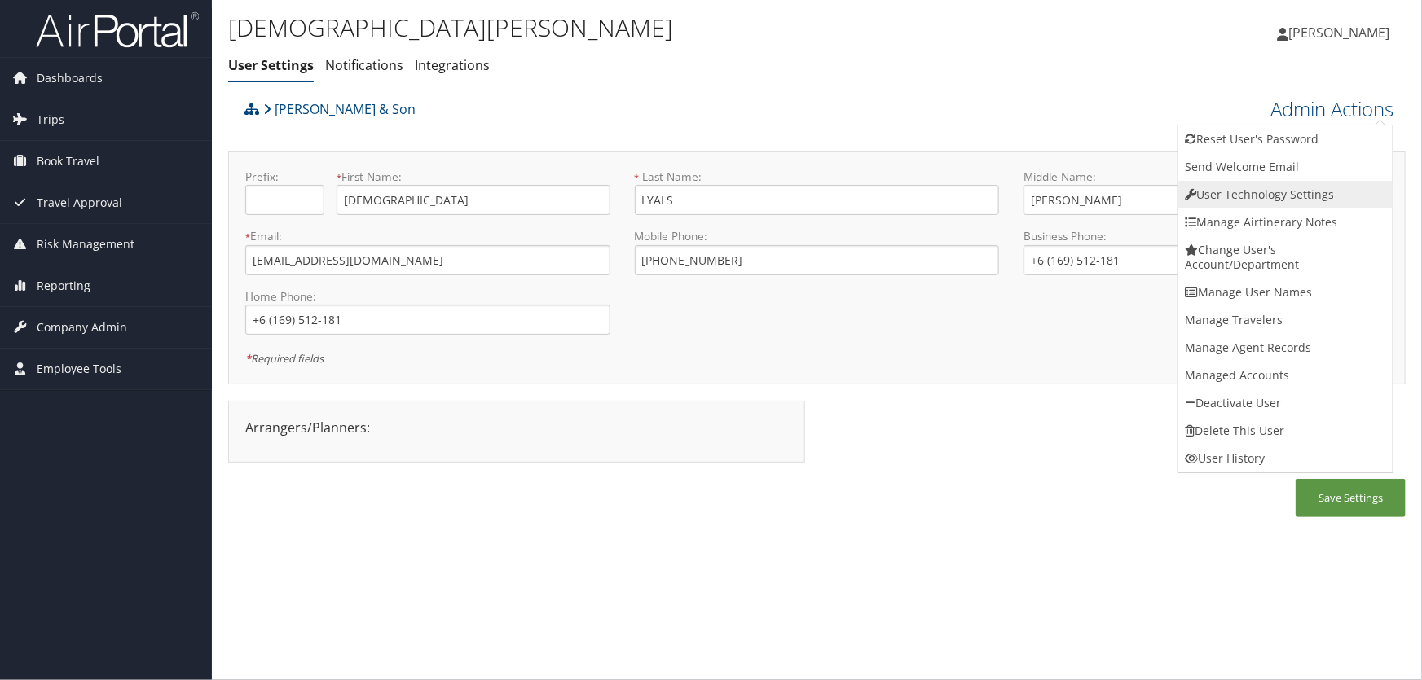
click at [1255, 195] on link "User Technology Settings" at bounding box center [1285, 195] width 214 height 28
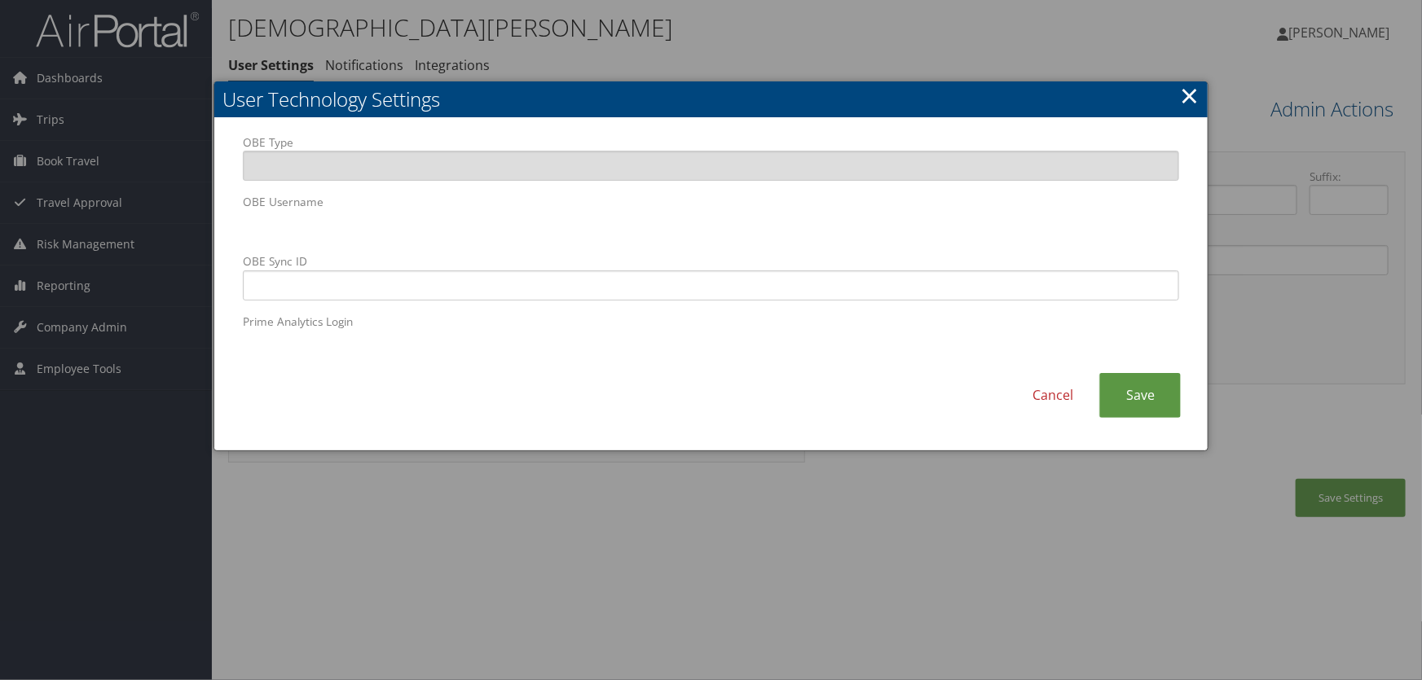
click at [159, 194] on body "Menu Dashboards ► AirPortal 360™ (Manager) AirPortal 360™ (Agent) My Travel Das…" at bounding box center [711, 340] width 1422 height 680
click at [538, 291] on input "OBE Sync ID" at bounding box center [711, 285] width 937 height 30
paste input "clyals@chg.com"
type input "clyals@chg.com"
click at [1139, 394] on link "Save" at bounding box center [1139, 395] width 81 height 45
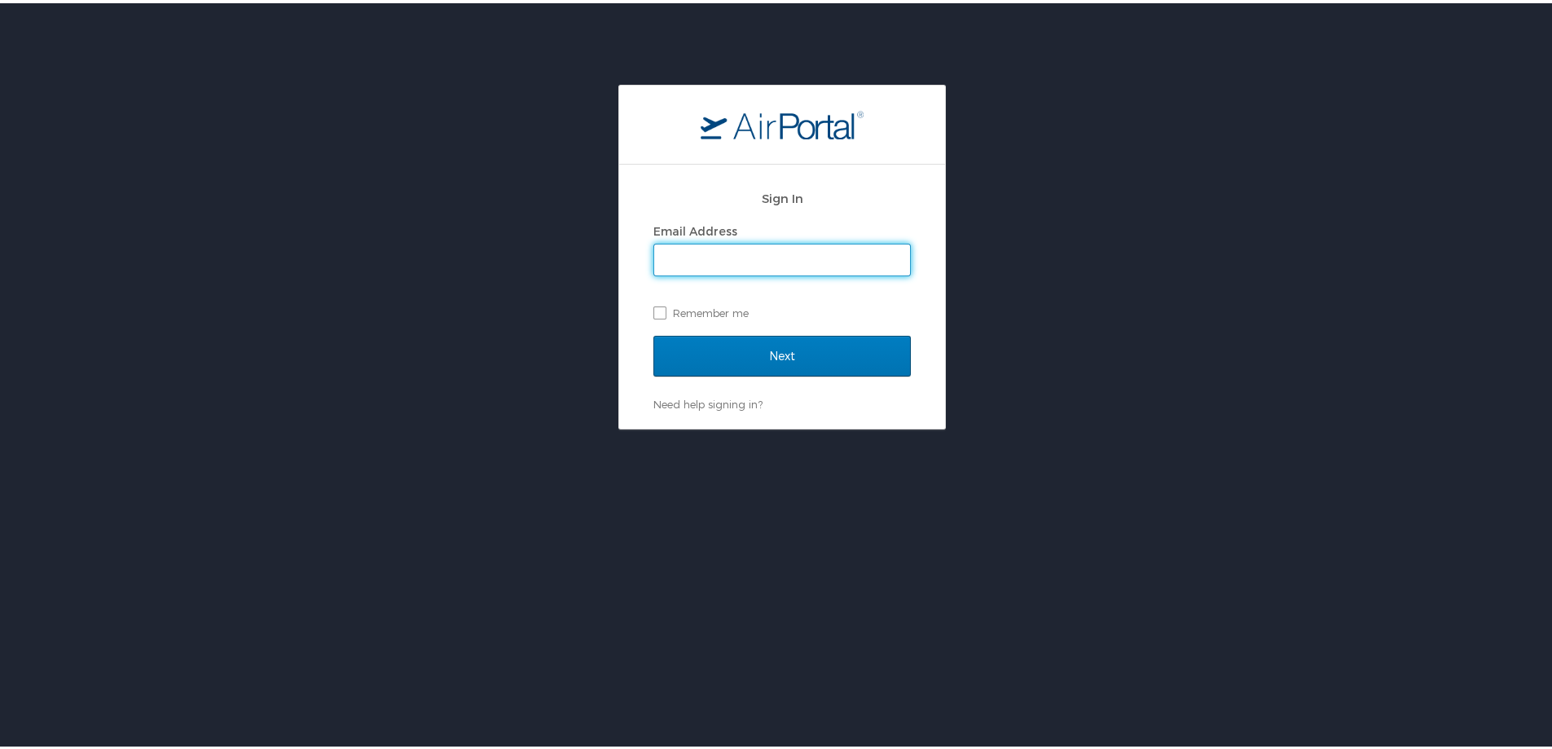
type input "[PERSON_NAME][EMAIL_ADDRESS][PERSON_NAME][DOMAIN_NAME]"
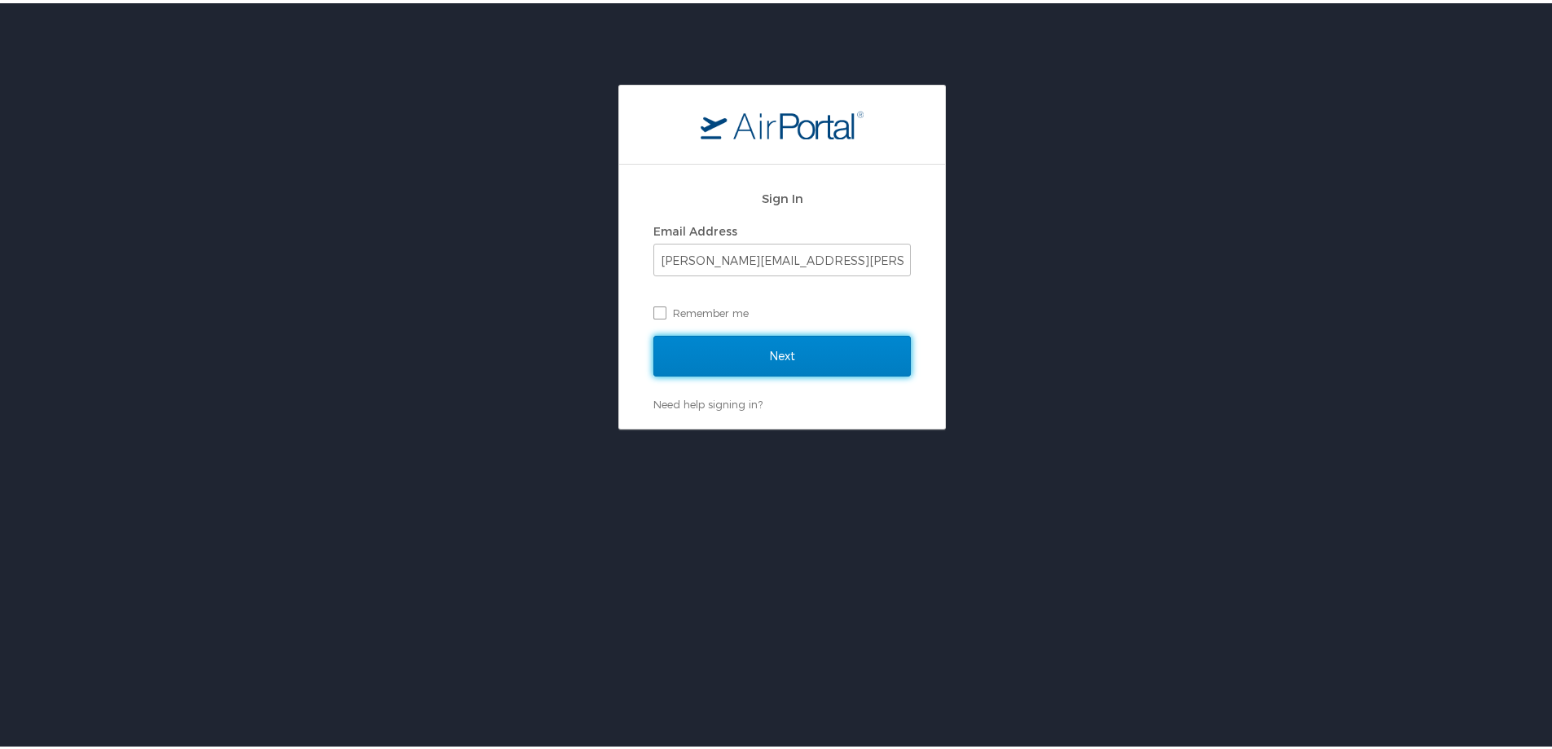
click at [754, 355] on input "Next" at bounding box center [781, 352] width 257 height 41
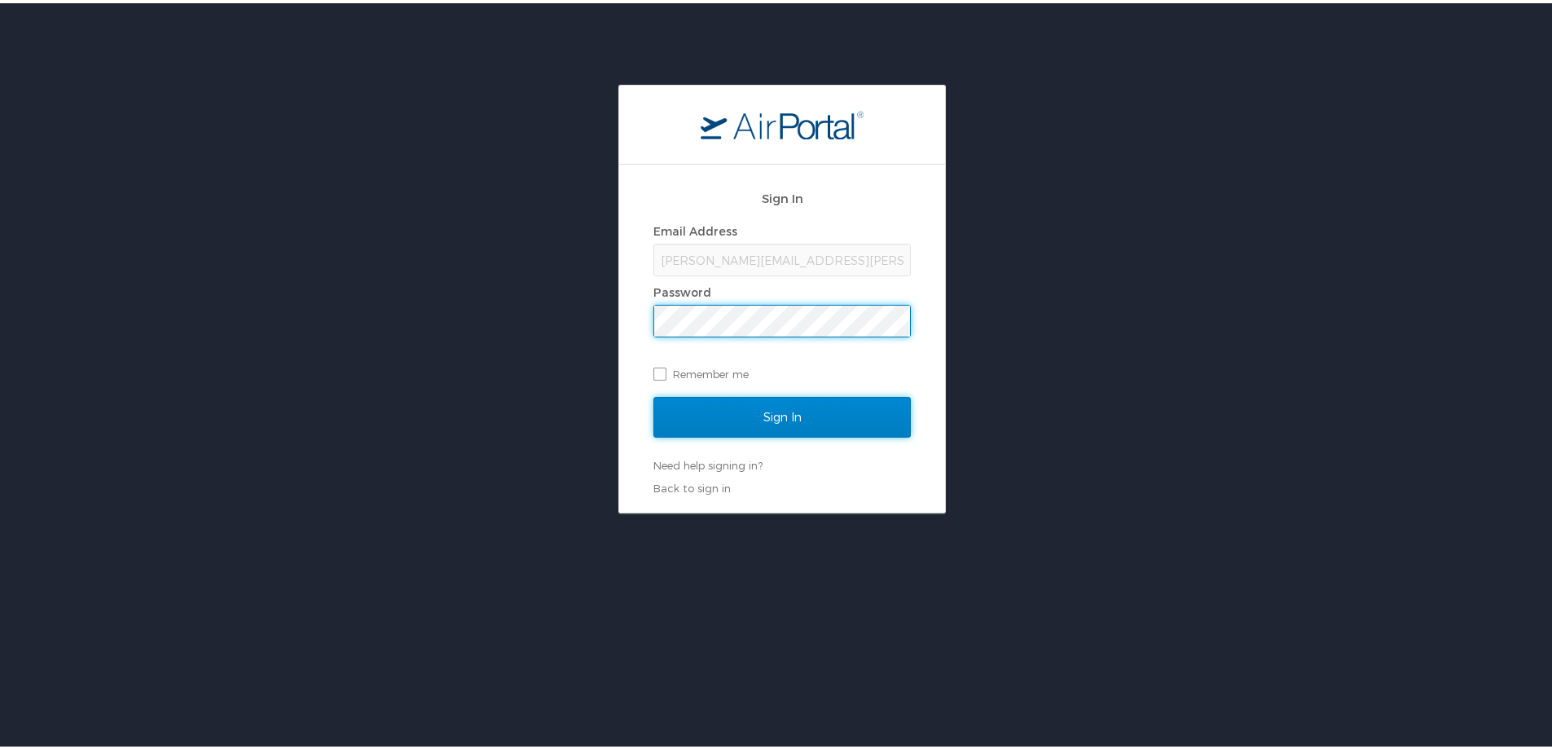
click at [732, 414] on input "Sign In" at bounding box center [781, 413] width 257 height 41
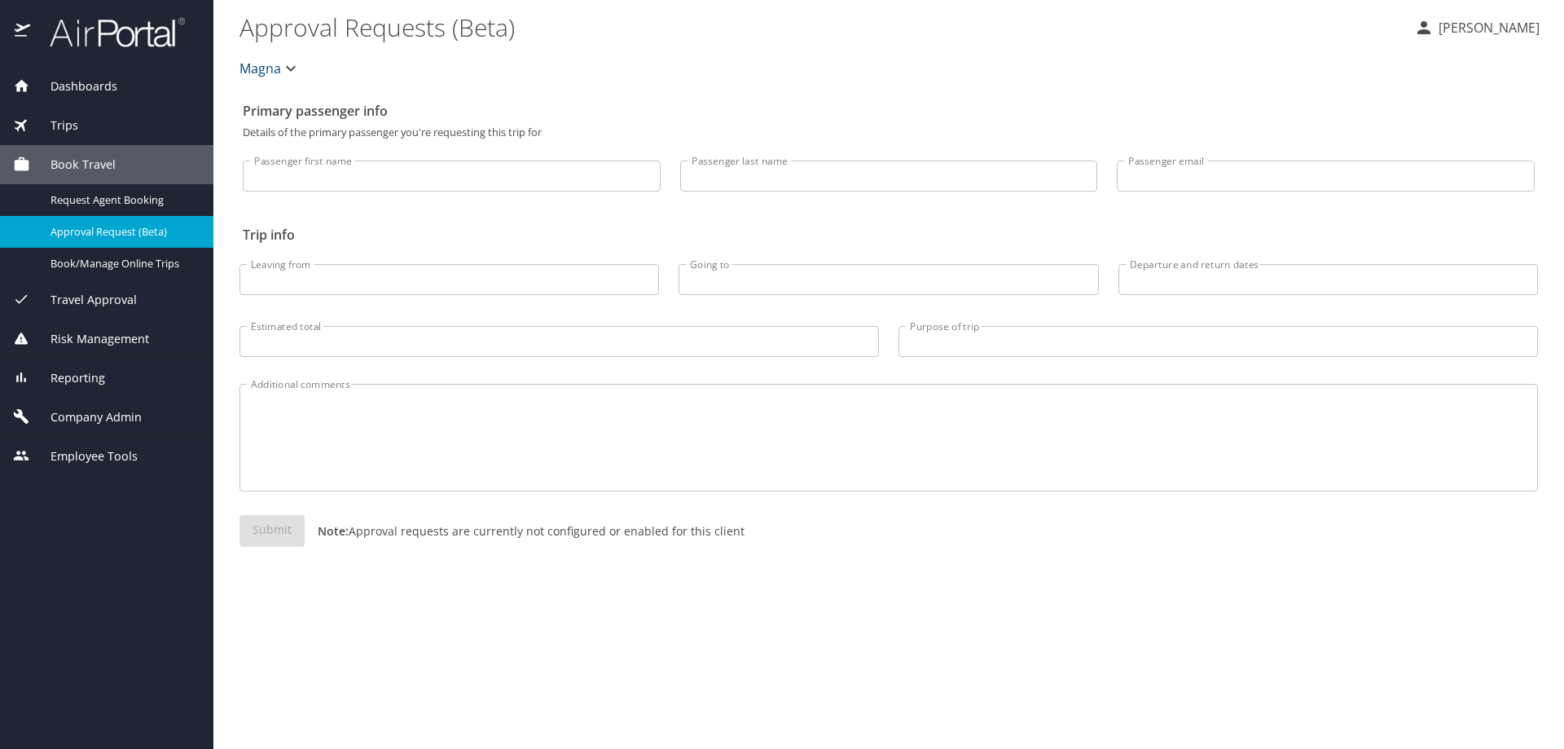
click at [546, 623] on div "Primary passenger info Details of the primary passenger you're requesting this …" at bounding box center [889, 422] width 1299 height 654
click at [116, 78] on span "Dashboards" at bounding box center [73, 86] width 87 height 18
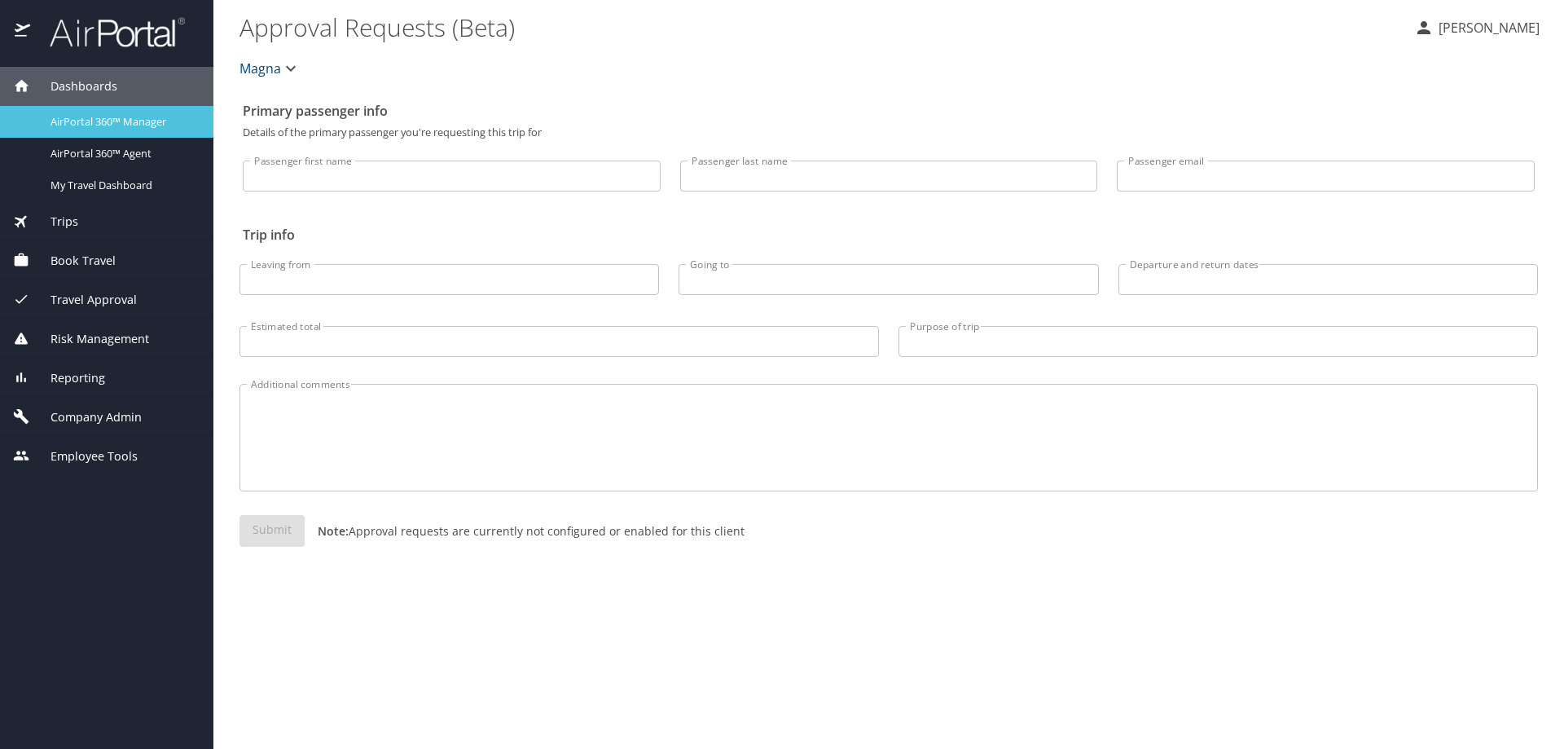
click at [96, 120] on span "AirPortal 360™ Manager" at bounding box center [122, 121] width 143 height 15
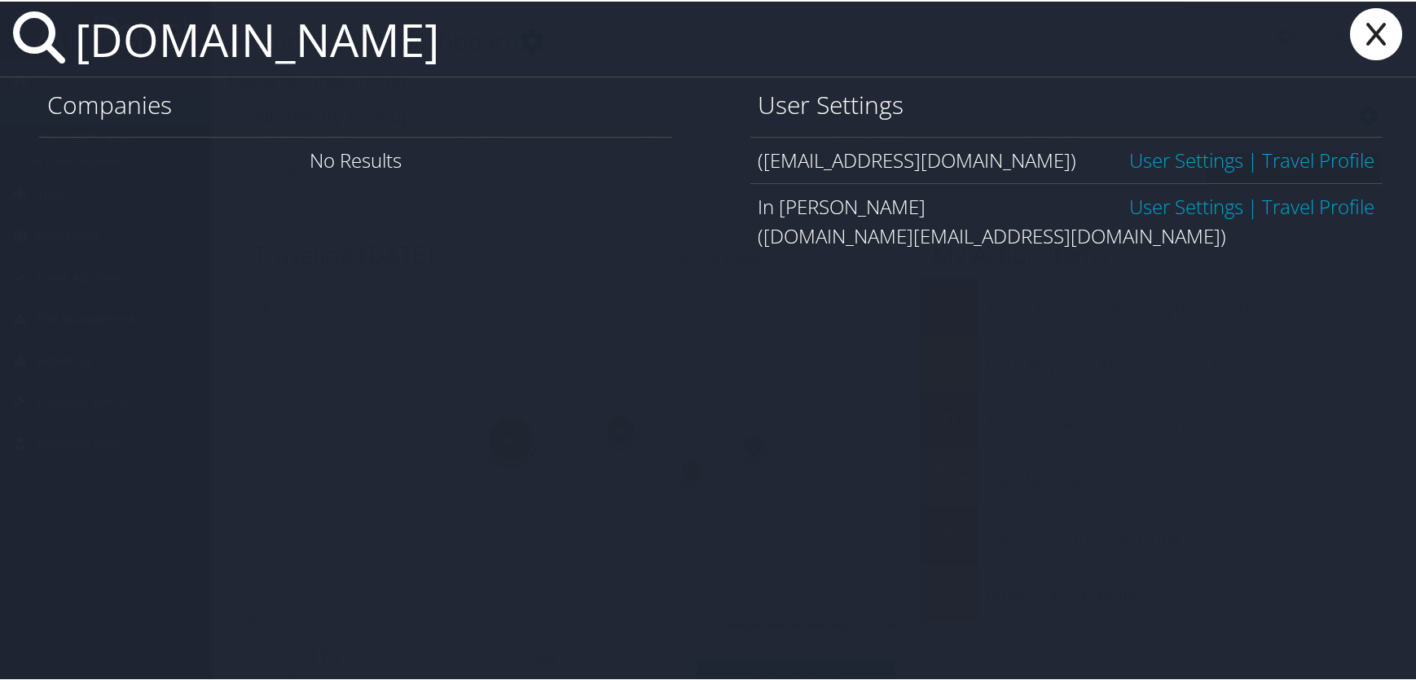
type input "inbo.song"
click at [1161, 212] on link "User Settings" at bounding box center [1186, 204] width 114 height 27
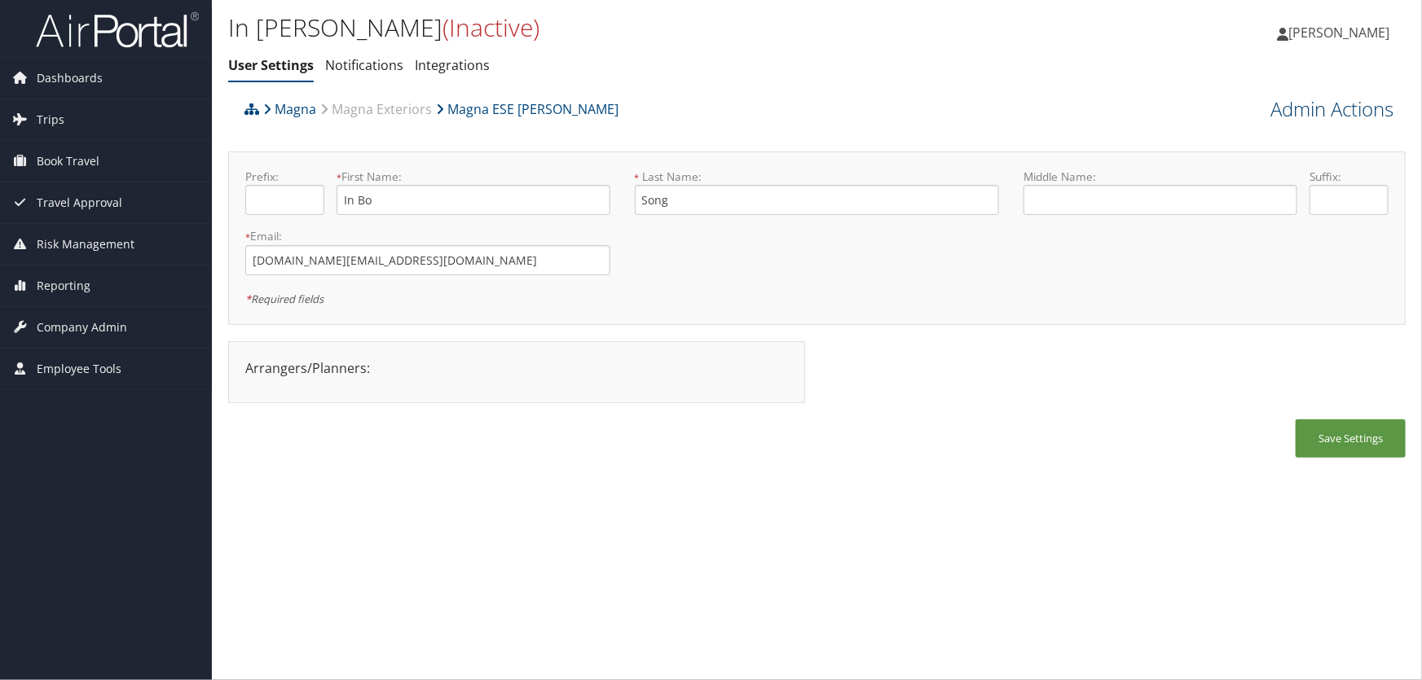
click at [1312, 117] on link "Admin Actions" at bounding box center [1331, 109] width 123 height 28
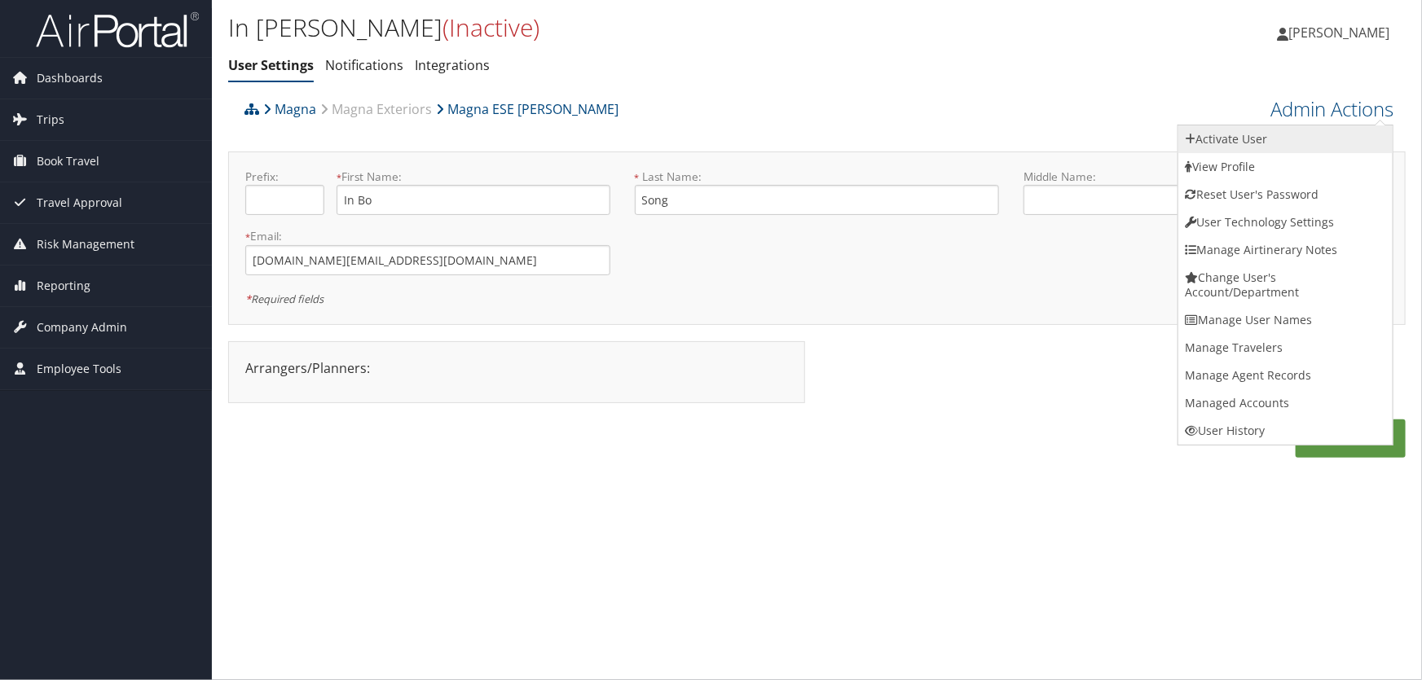
click at [1238, 141] on link "Activate User" at bounding box center [1285, 139] width 214 height 28
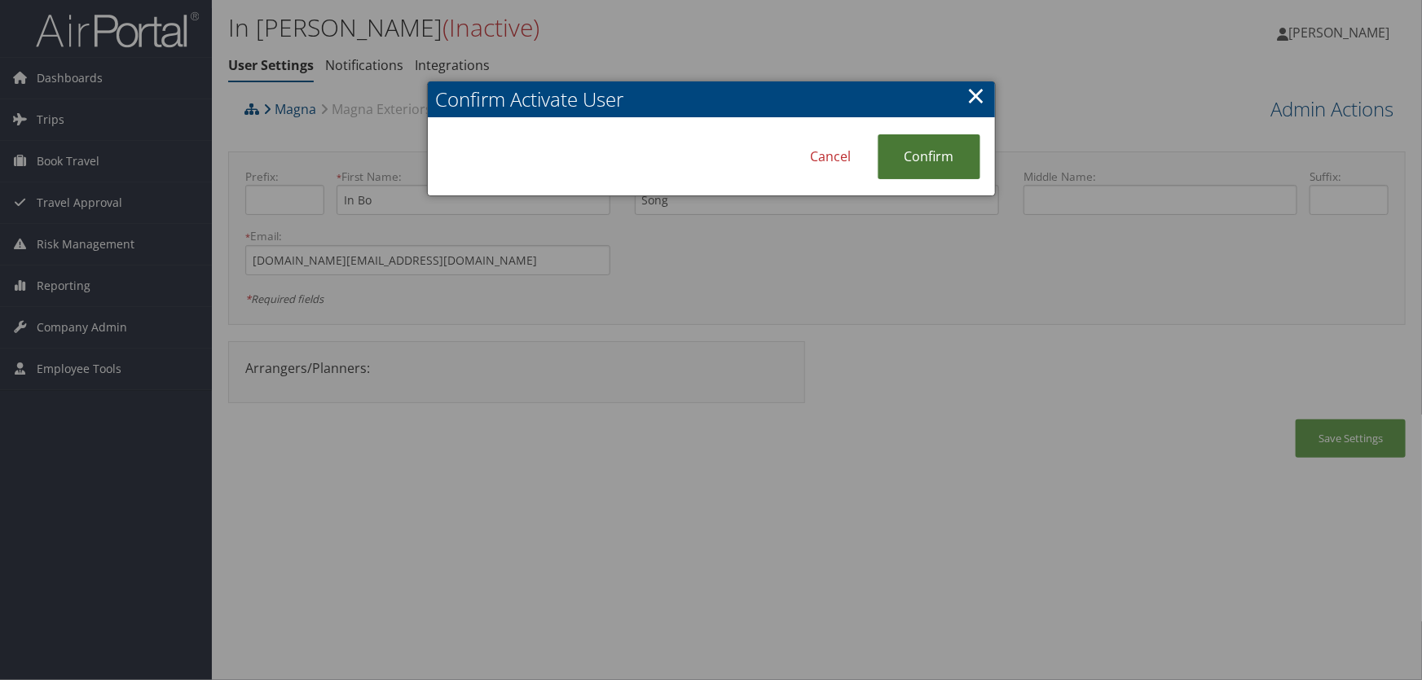
click at [916, 155] on link "Confirm" at bounding box center [928, 156] width 103 height 45
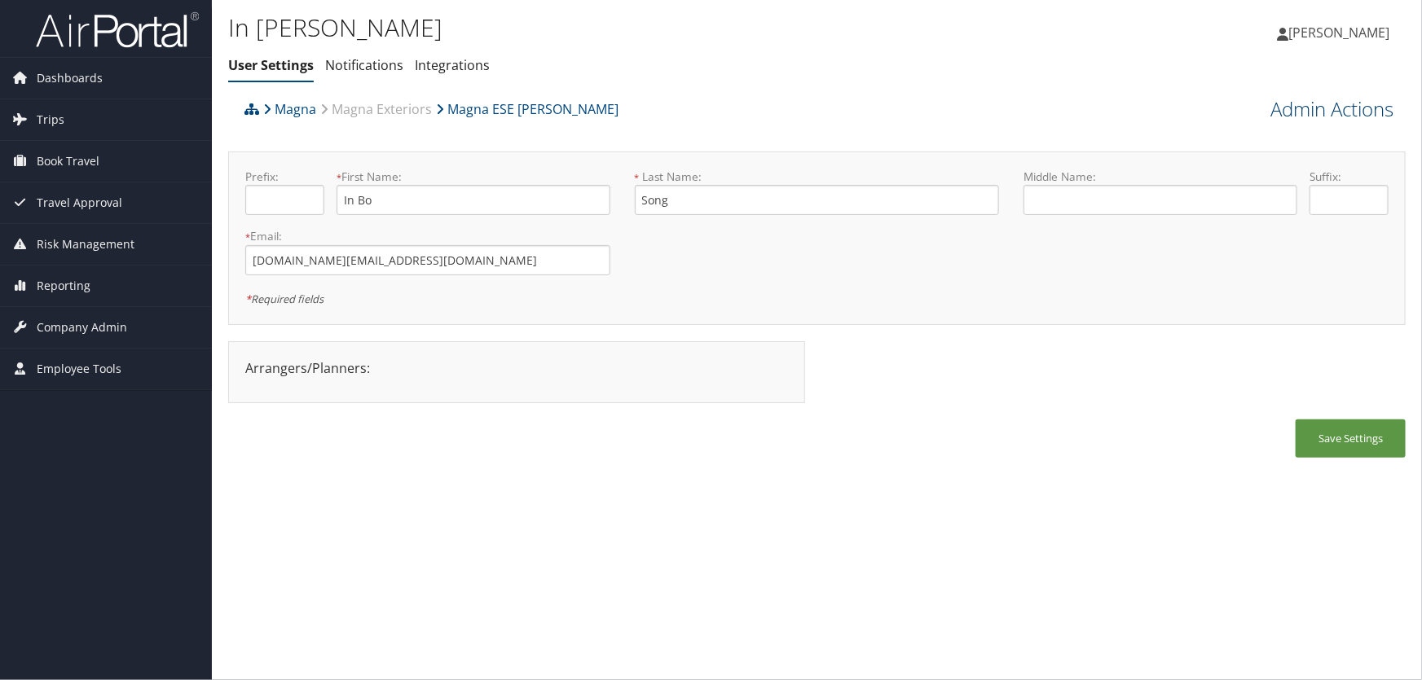
click at [1299, 113] on link "Admin Actions" at bounding box center [1331, 109] width 123 height 28
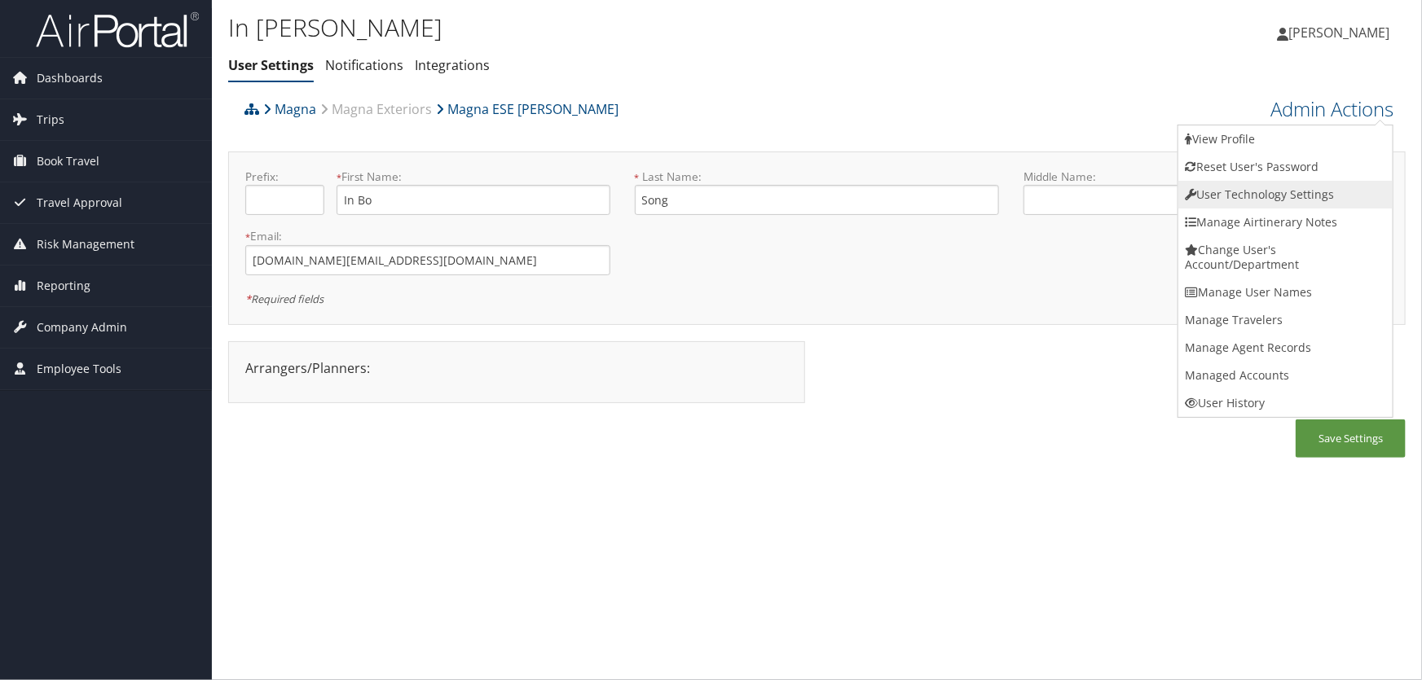
click at [1221, 196] on link "User Technology Settings" at bounding box center [1285, 195] width 214 height 28
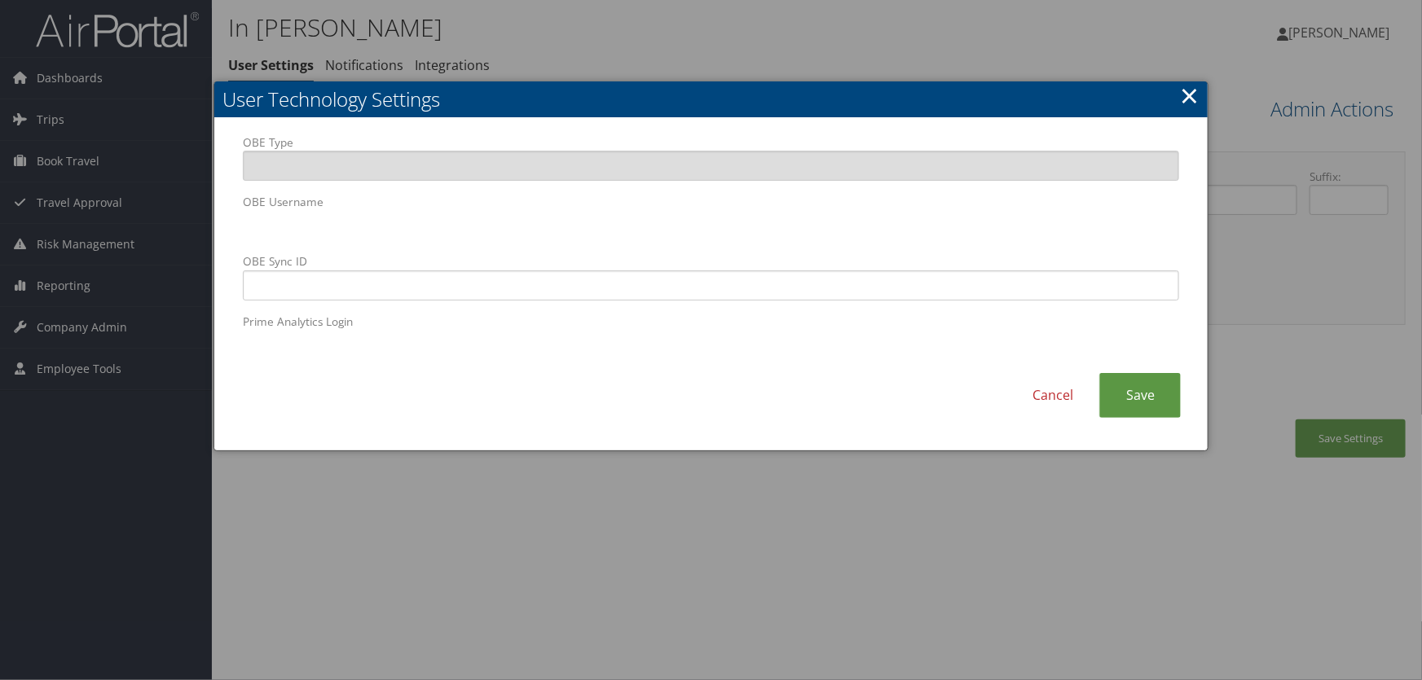
click at [86, 167] on body "Menu Dashboards ► AirPortal 360™ (Manager) AirPortal 360™ (Agent) My Travel Das…" at bounding box center [711, 340] width 1422 height 680
click at [558, 291] on input "OBE Sync ID" at bounding box center [711, 285] width 937 height 30
paste input "[DOMAIN_NAME]@[DOMAIN_NAME]"
type input "[DOMAIN_NAME]@[DOMAIN_NAME]"
click at [1144, 398] on link "Save" at bounding box center [1139, 395] width 81 height 45
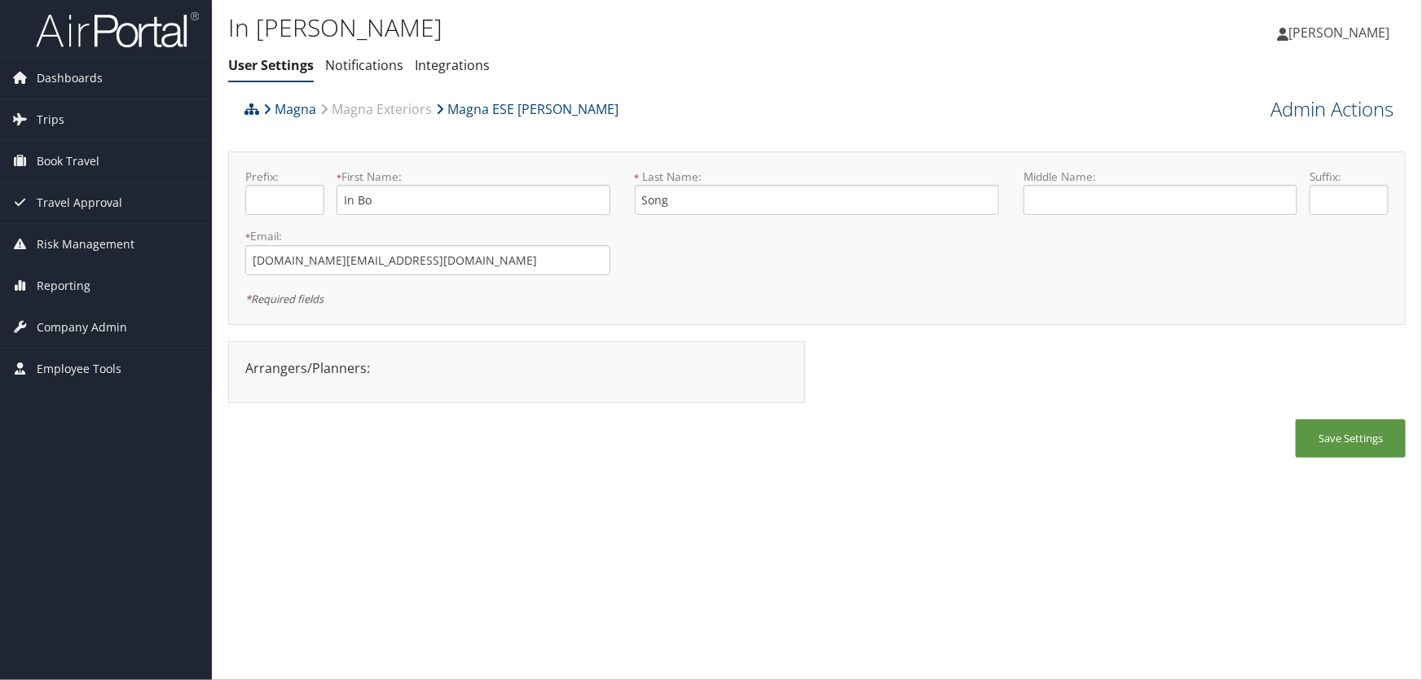
click at [1302, 112] on link "Admin Actions" at bounding box center [1331, 109] width 123 height 28
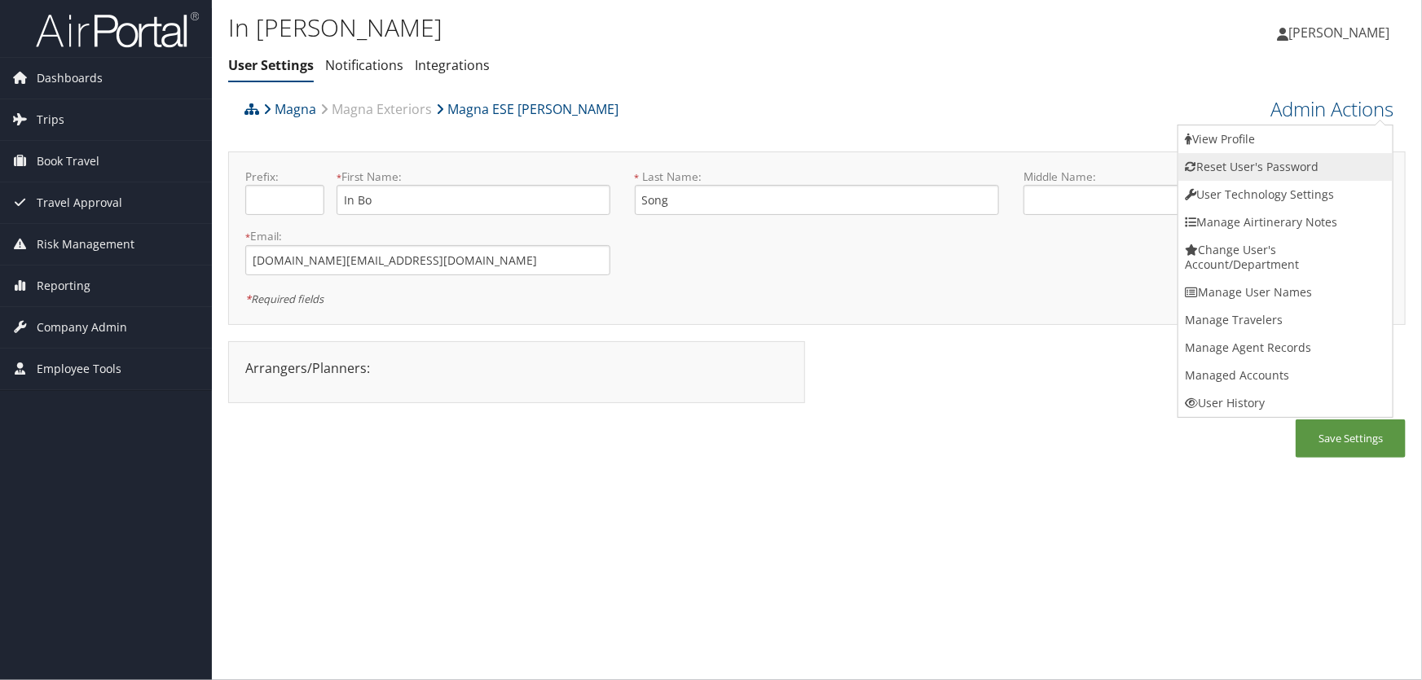
click at [1209, 165] on link "Reset User's Password" at bounding box center [1285, 167] width 214 height 28
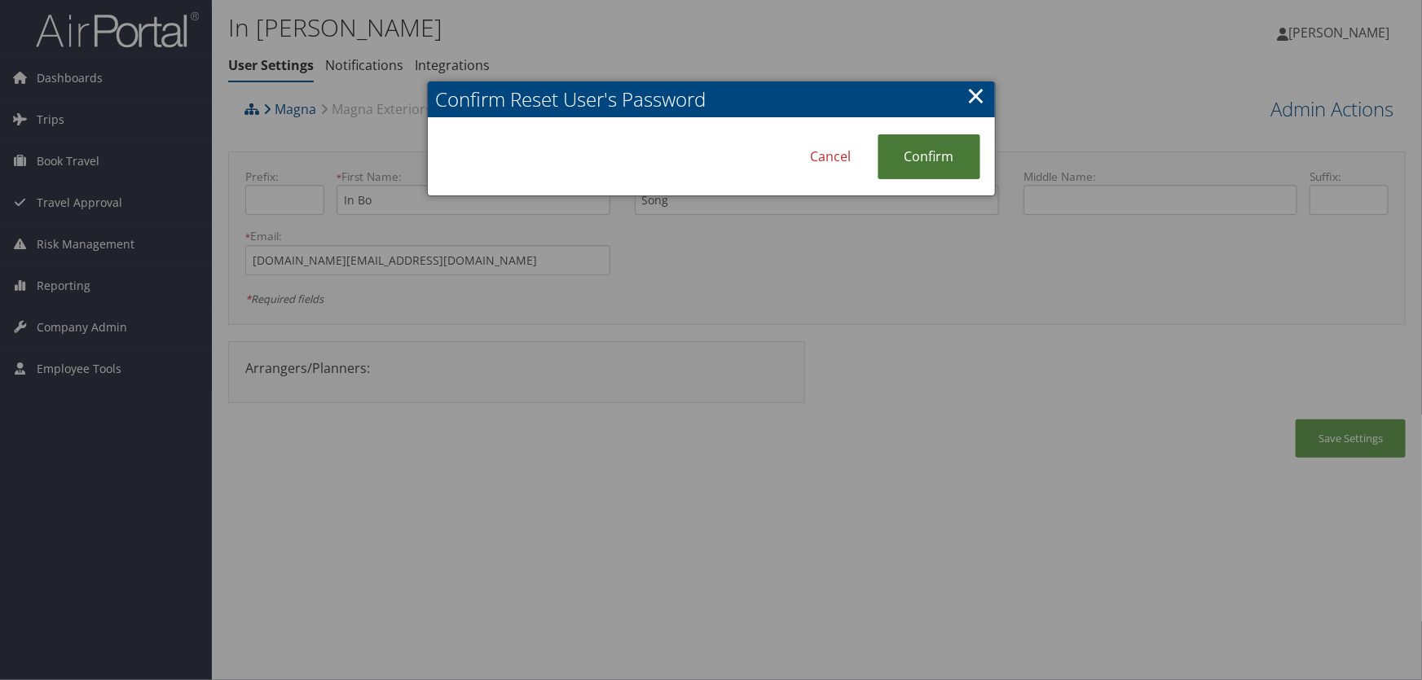
click at [894, 155] on link "Confirm" at bounding box center [928, 156] width 103 height 45
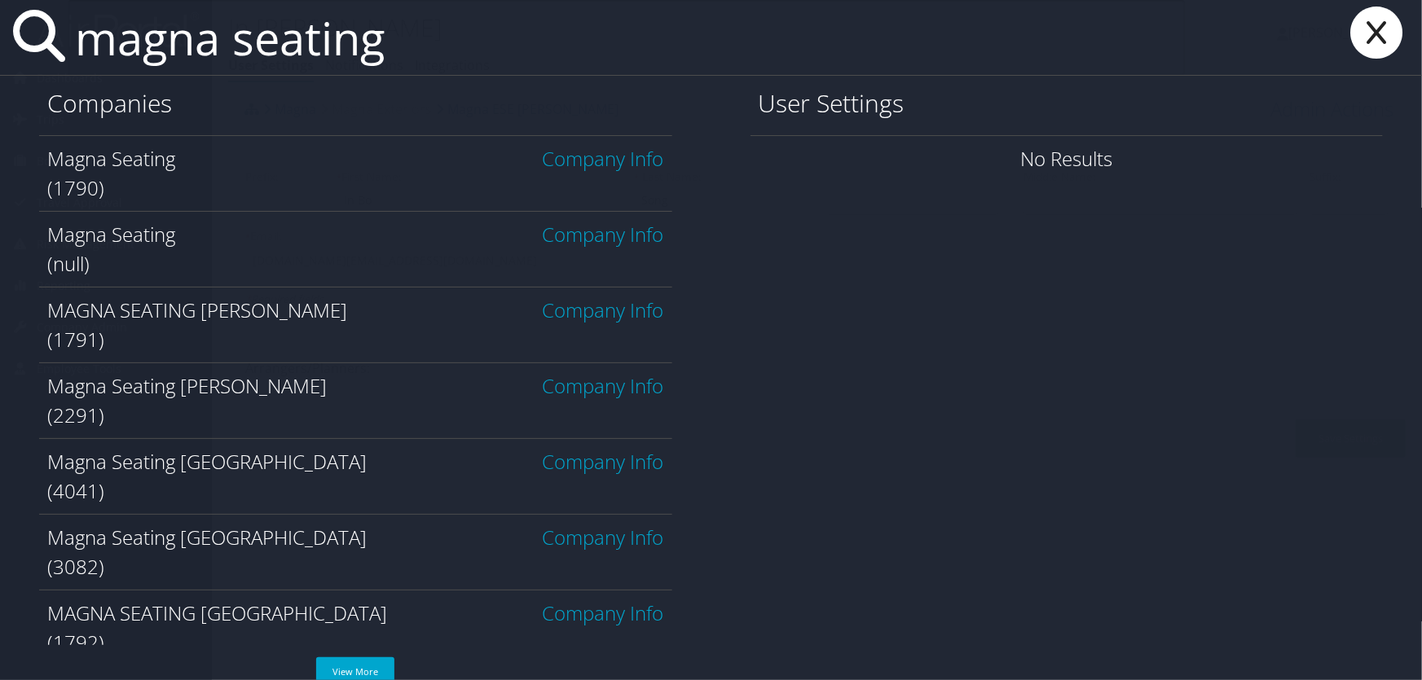
type input "magna seating"
click at [588, 163] on link "Company Info" at bounding box center [603, 158] width 121 height 27
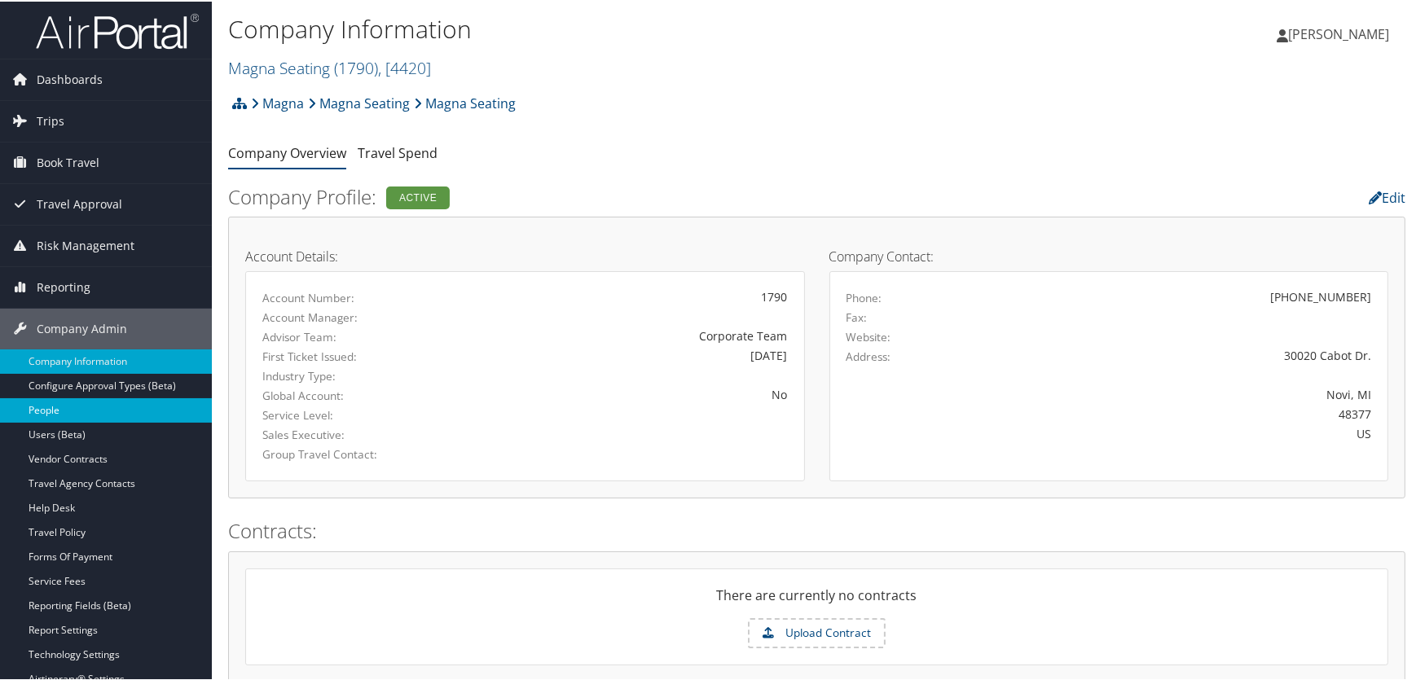
click at [55, 407] on link "People" at bounding box center [106, 409] width 212 height 24
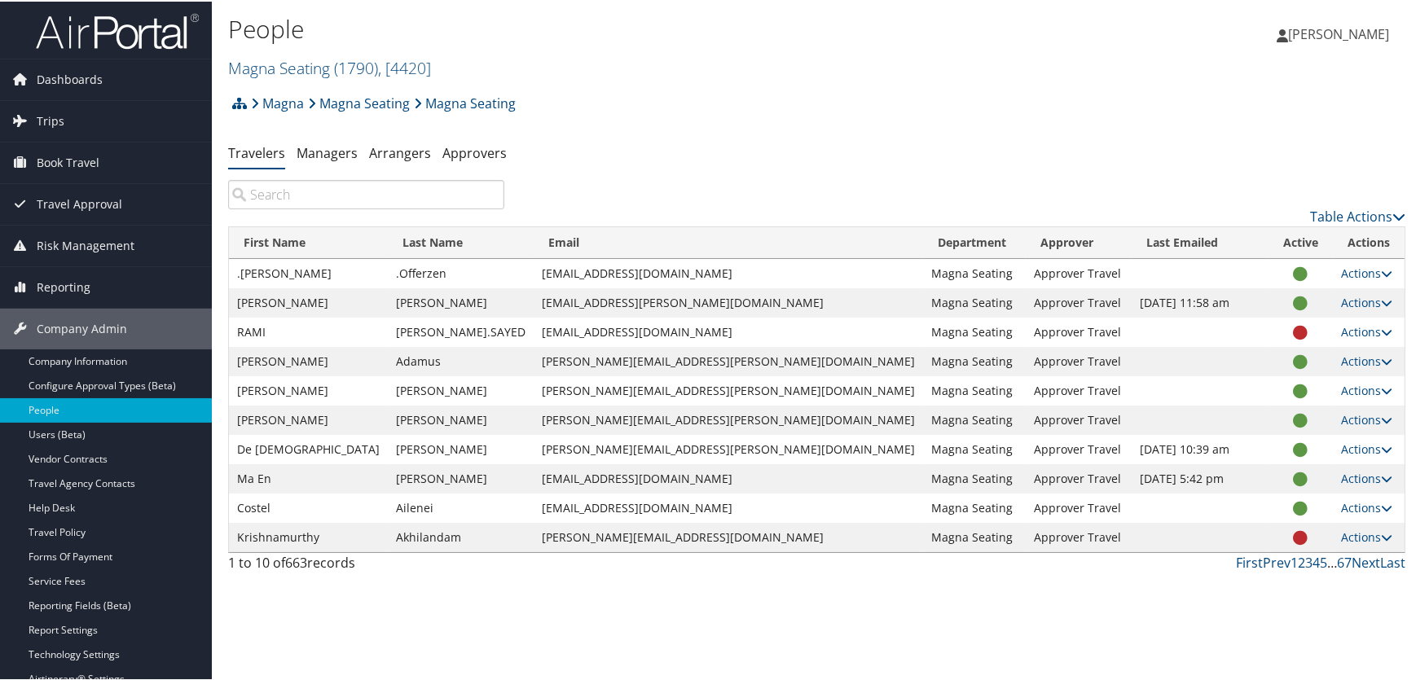
click at [365, 200] on input "search" at bounding box center [366, 192] width 276 height 29
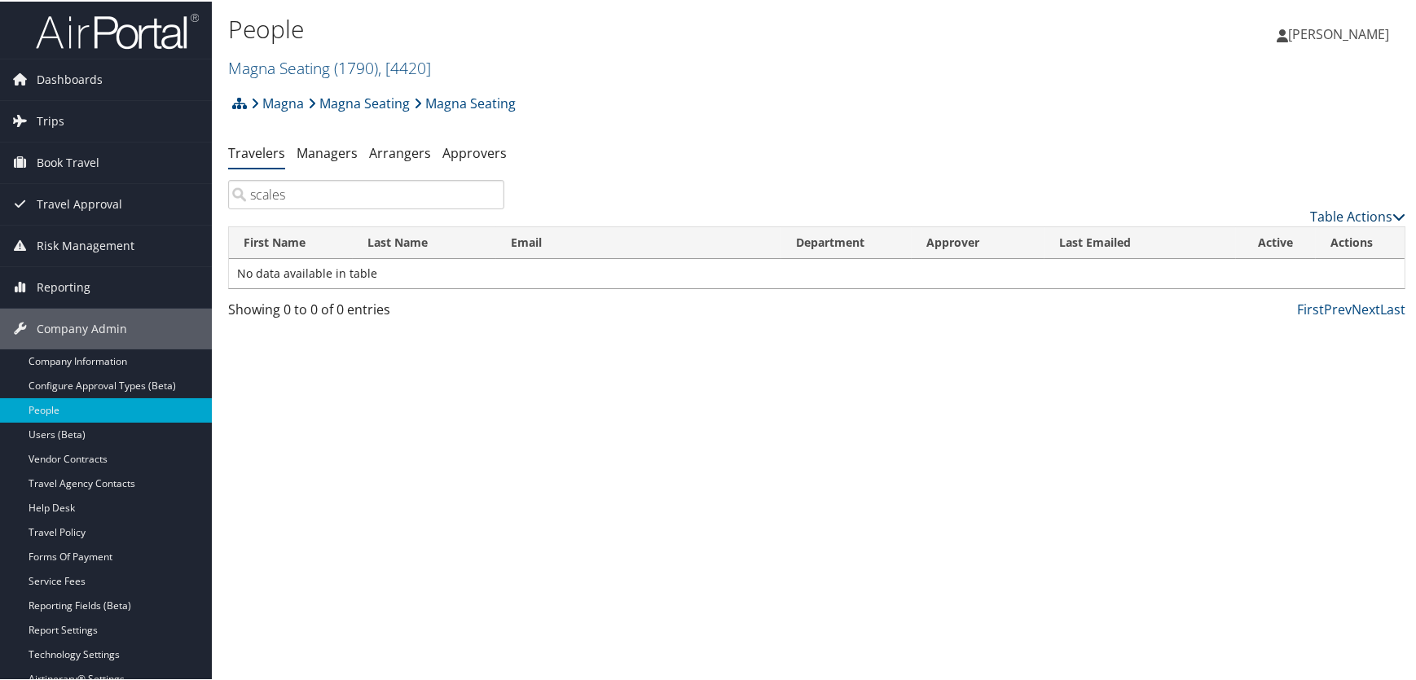
type input "scales"
click at [1339, 209] on link "Table Actions" at bounding box center [1357, 215] width 95 height 18
click at [1241, 240] on link "Add New User" at bounding box center [1292, 240] width 214 height 28
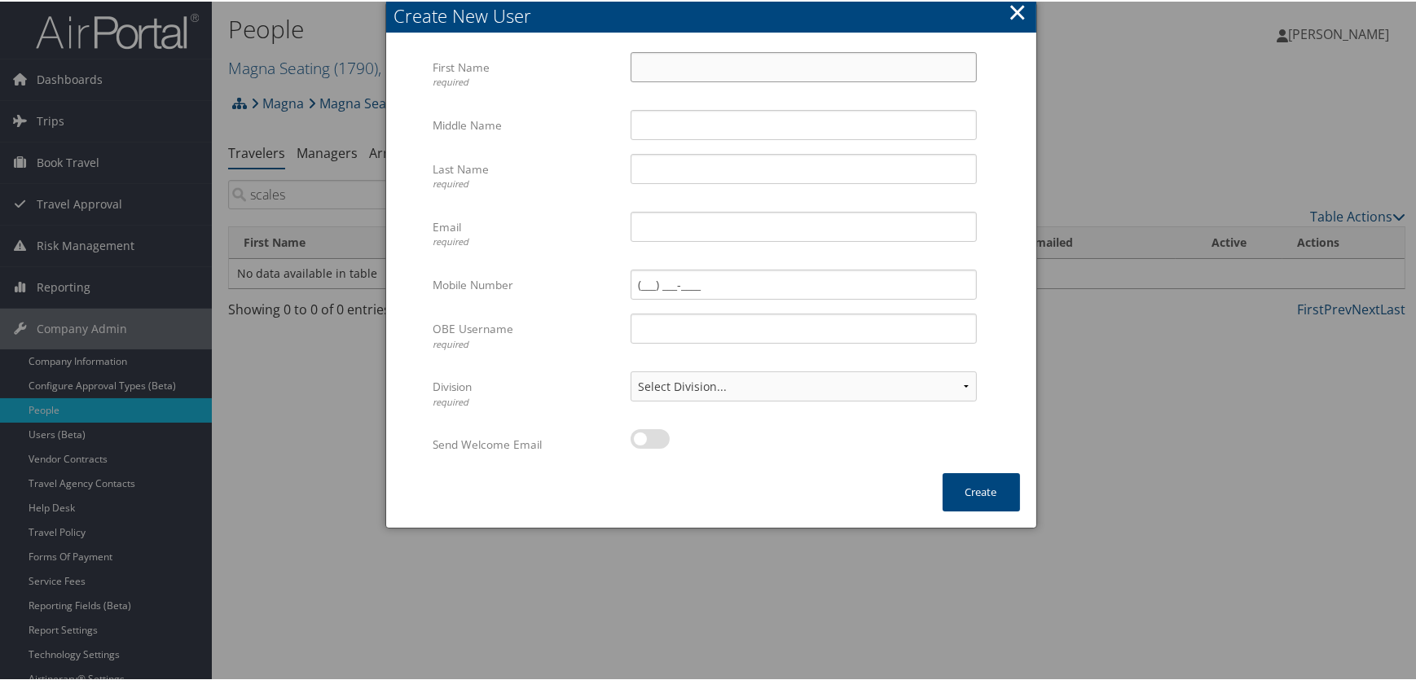
click at [656, 63] on input "First Name required" at bounding box center [804, 66] width 346 height 30
type input "[PERSON_NAME]"
type input "Nicole"
type input "Scales"
type input "[PERSON_NAME][EMAIL_ADDRESS][DOMAIN_NAME]"
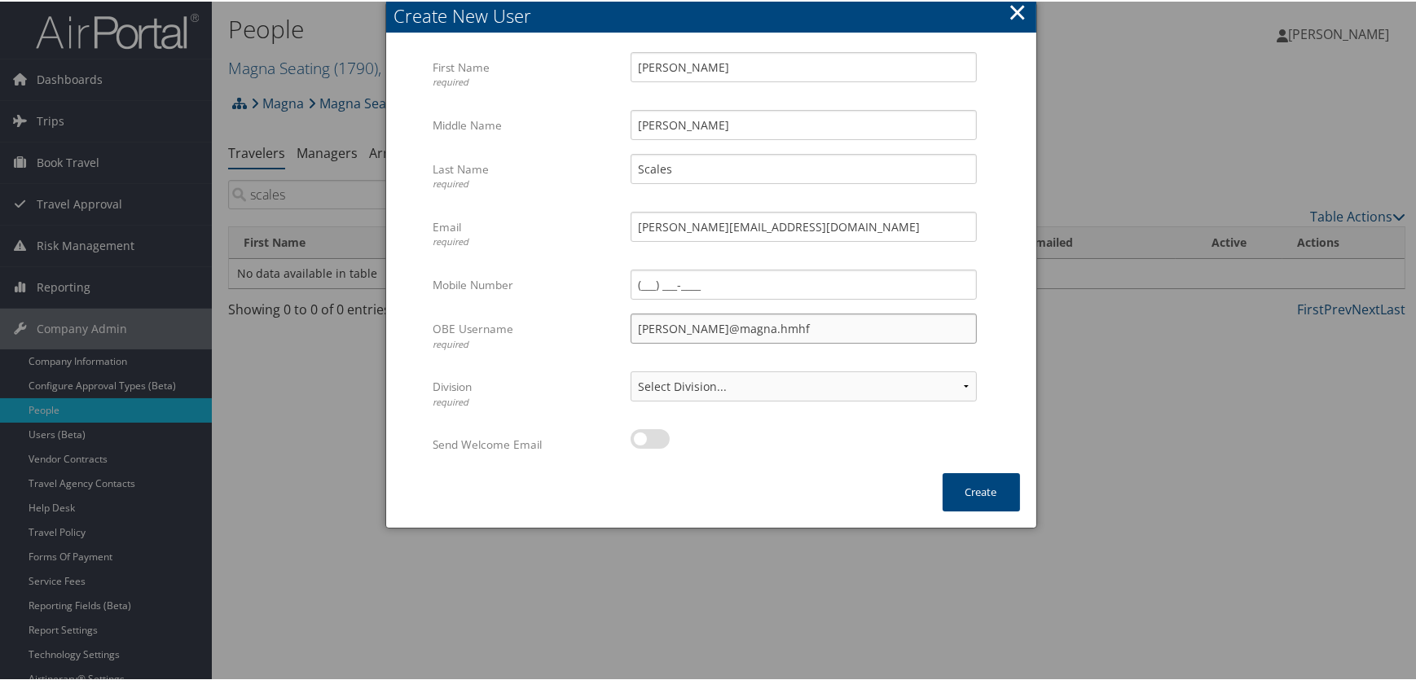
type input "christine.scales@magna.hmhf"
click at [921, 388] on select "Select Division... Division: Magna Seating Division: Seating Novi Division: Sea…" at bounding box center [804, 385] width 346 height 30
select select "43709"
click at [631, 370] on select "Select Division... Division: Magna Seating Division: Seating Novi Division: Sea…" at bounding box center [804, 385] width 346 height 30
click at [965, 495] on button "Create" at bounding box center [981, 491] width 77 height 38
